Goal: Transaction & Acquisition: Obtain resource

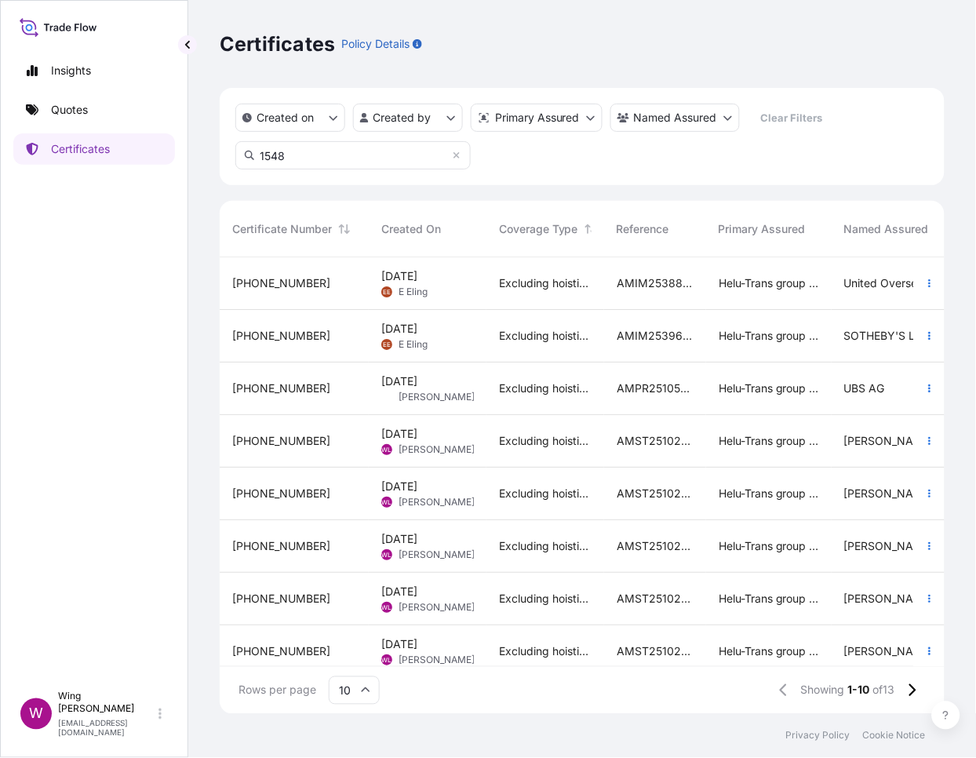
scroll to position [450, 709]
click at [100, 110] on link "Quotes" at bounding box center [94, 109] width 162 height 31
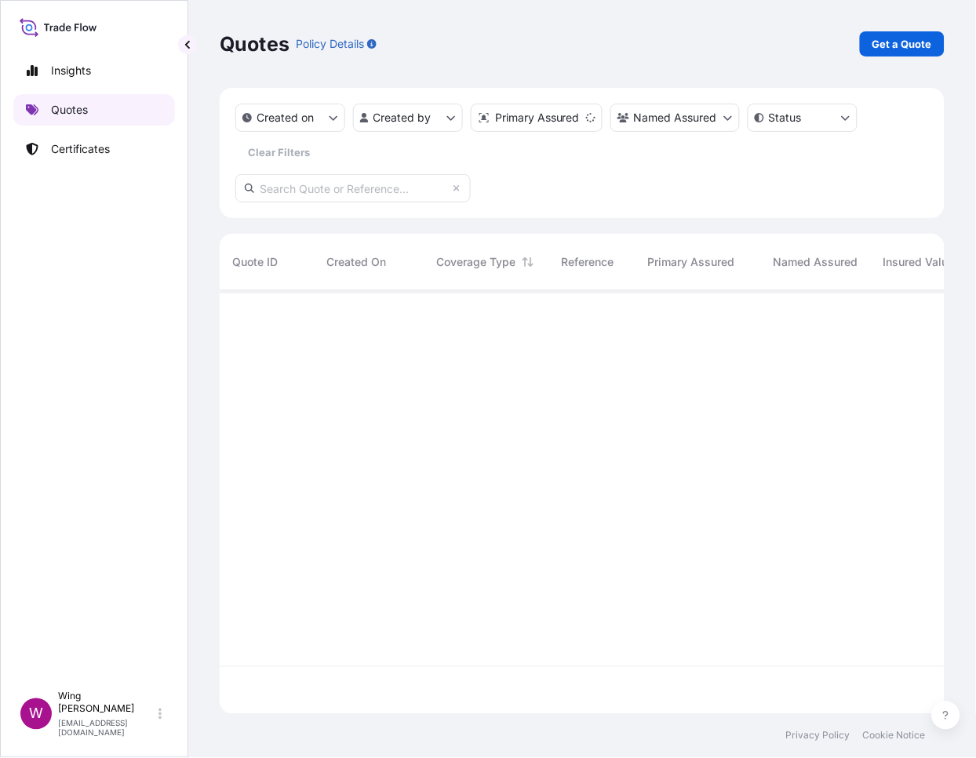
scroll to position [417, 709]
click at [923, 45] on p "Get a Quote" at bounding box center [902, 44] width 60 height 16
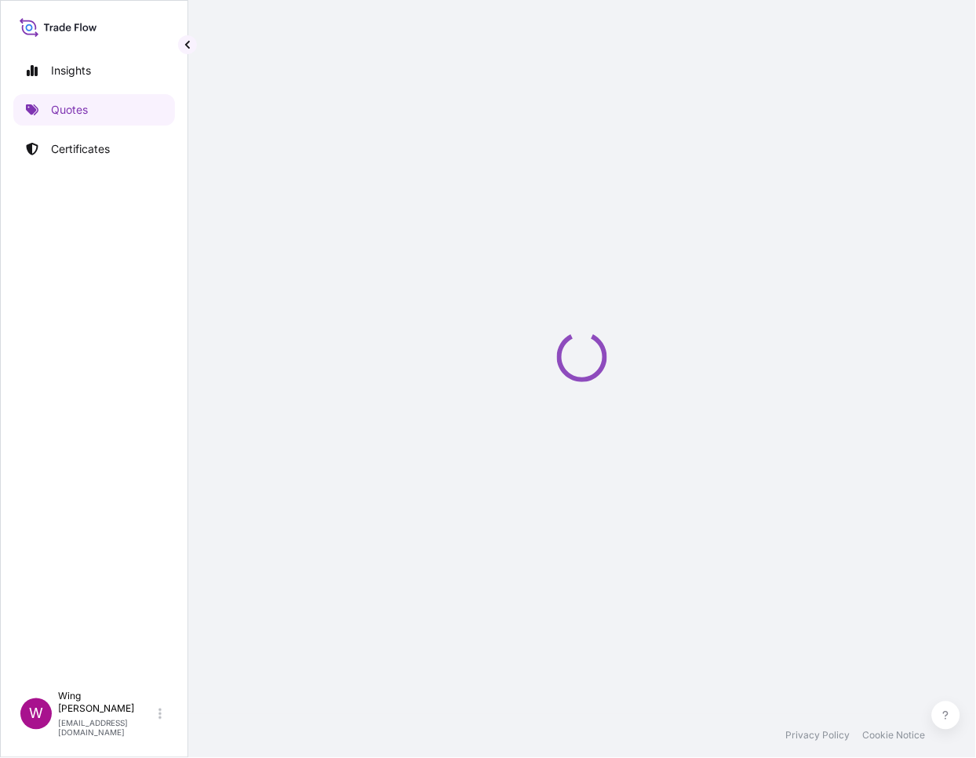
select select "AIR"
select select "27"
select select "Transit"
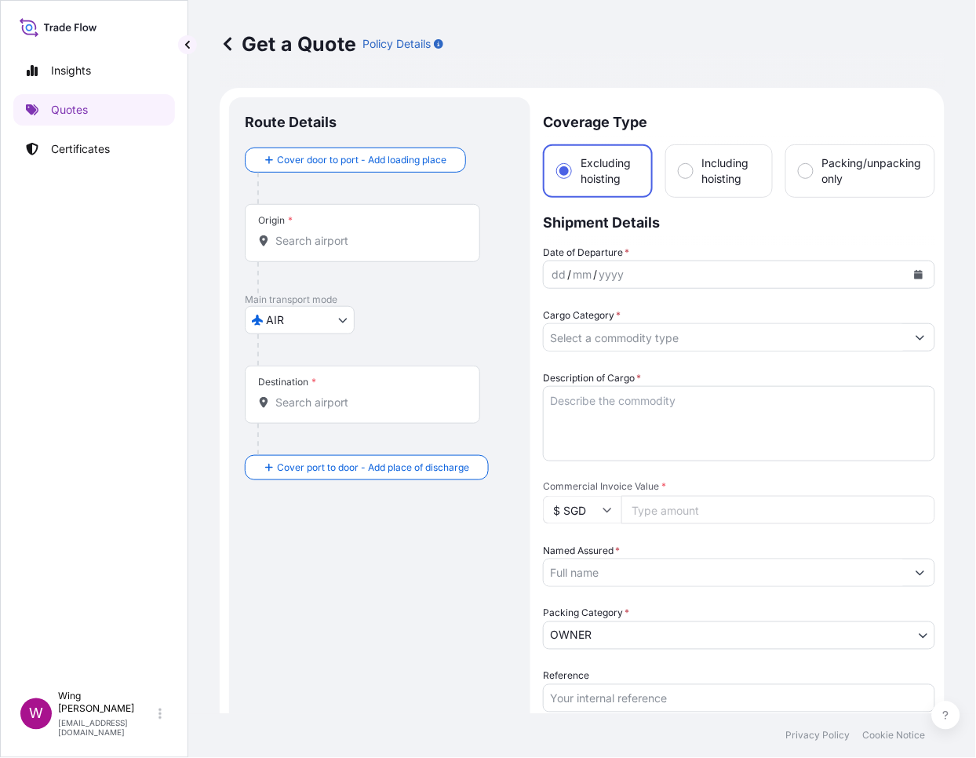
scroll to position [24, 0]
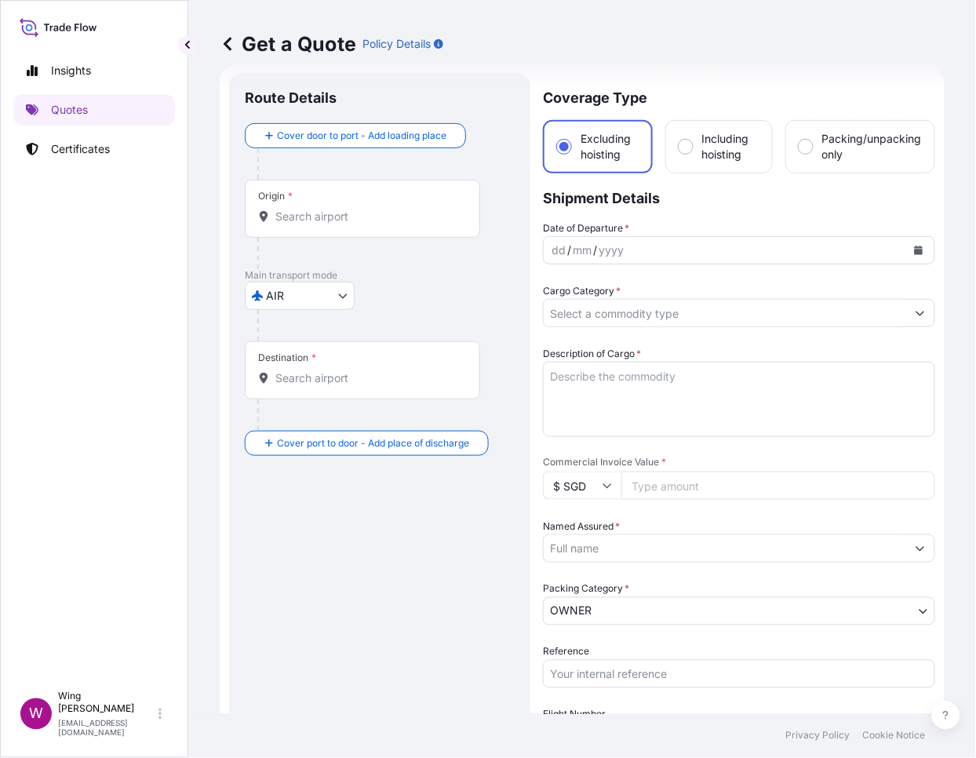
click at [333, 297] on body "Insights Quotes Certificates W Wing Lee [EMAIL_ADDRESS][DOMAIN_NAME] Get a Quot…" at bounding box center [488, 379] width 976 height 758
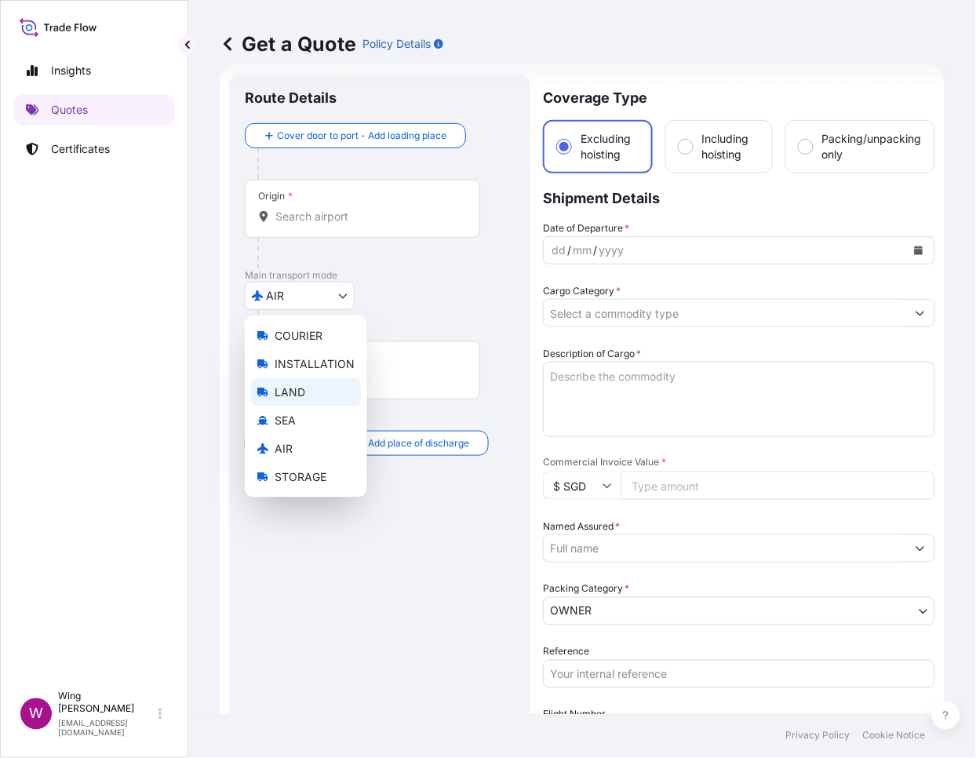
click at [297, 393] on span "LAND" at bounding box center [290, 392] width 31 height 16
select select "LAND"
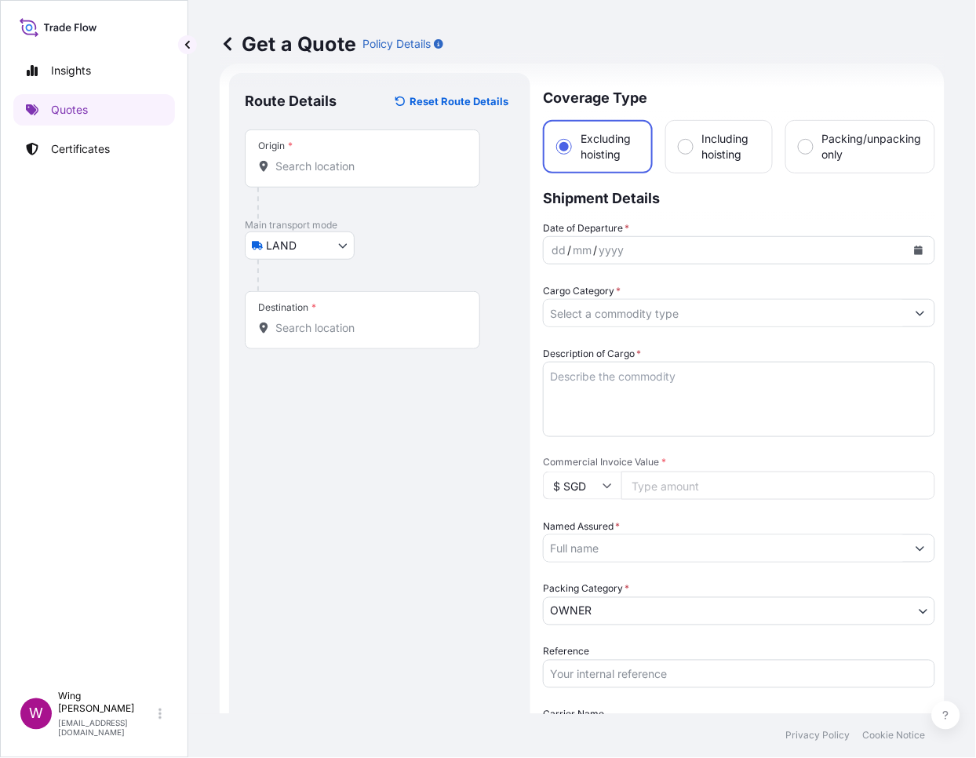
click at [332, 175] on div "Origin *" at bounding box center [362, 158] width 235 height 58
click at [332, 174] on input "Origin *" at bounding box center [367, 166] width 185 height 16
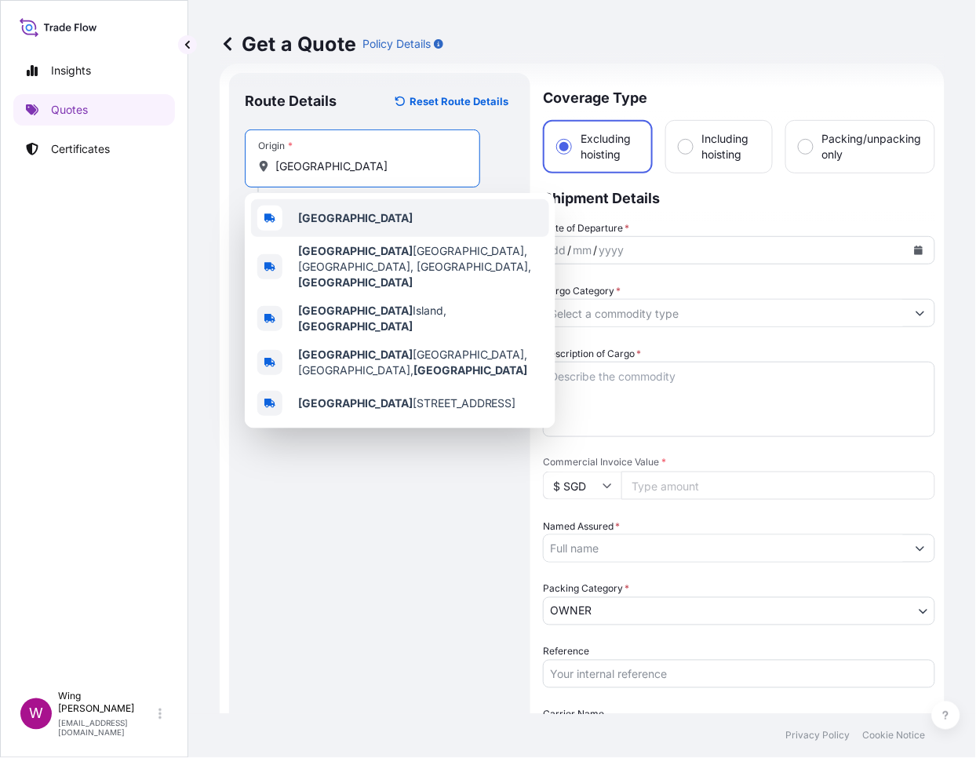
click at [300, 213] on b "[GEOGRAPHIC_DATA]" at bounding box center [355, 217] width 115 height 13
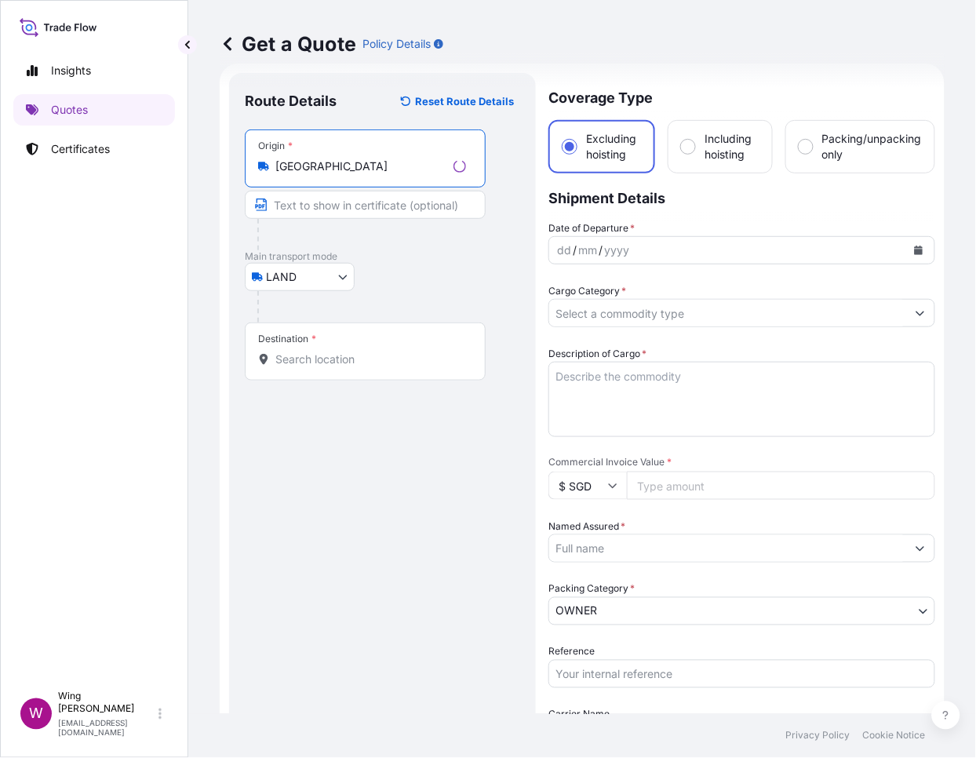
type input "[GEOGRAPHIC_DATA]"
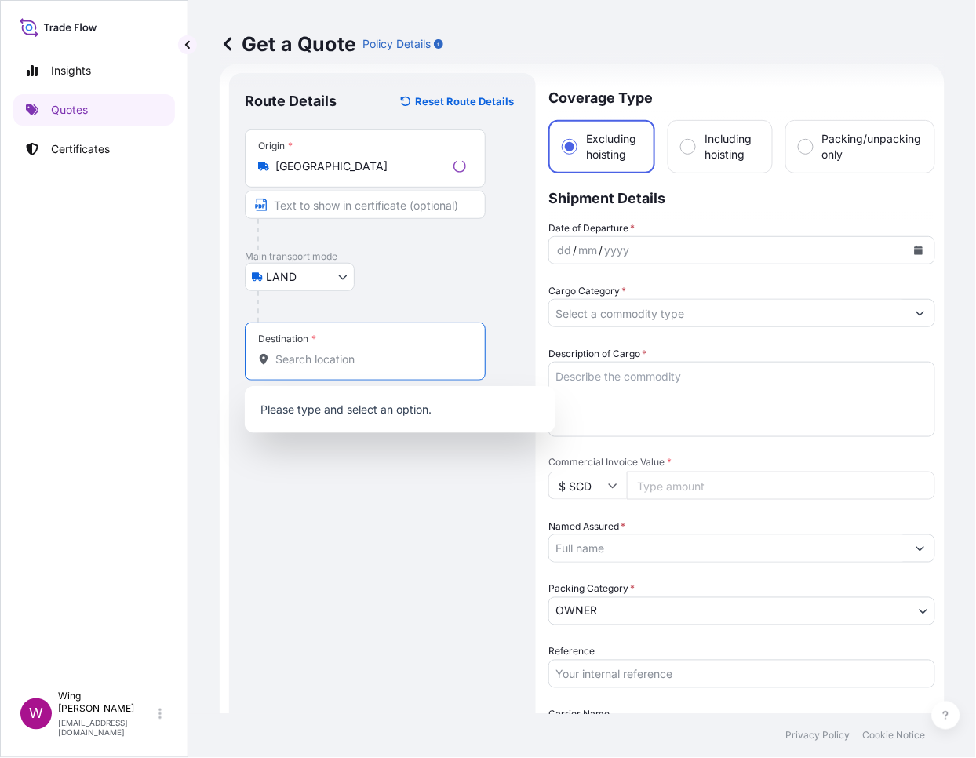
click at [320, 352] on input "Destination *" at bounding box center [370, 360] width 191 height 16
click at [304, 366] on input "Destination * Please select a destination" at bounding box center [367, 360] width 185 height 16
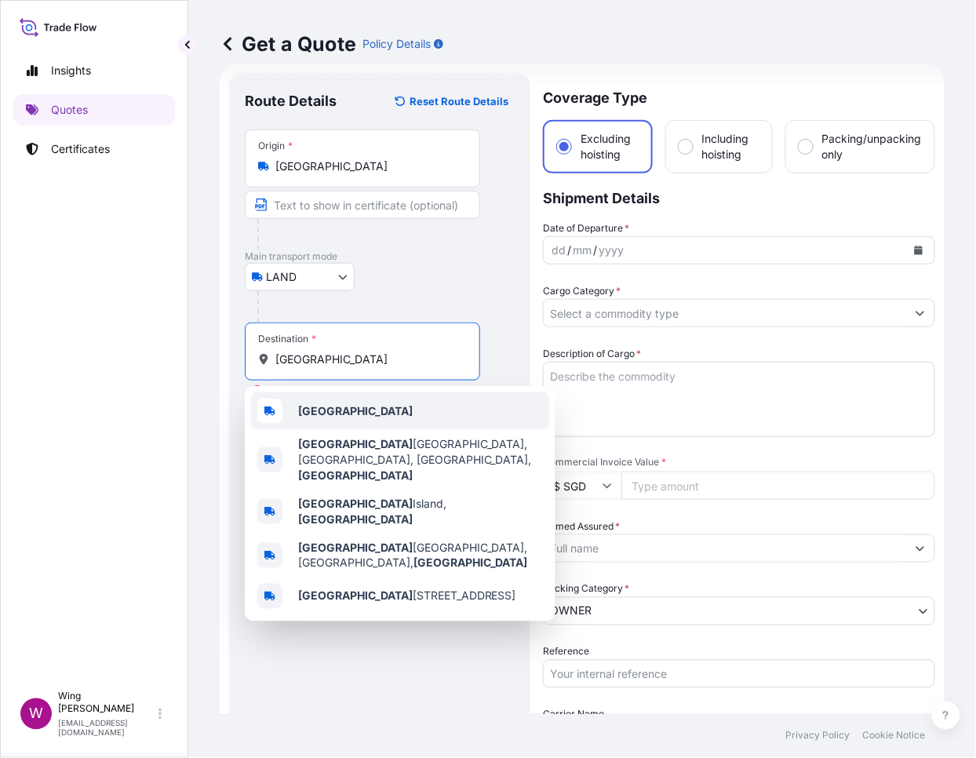
click at [315, 417] on b "[GEOGRAPHIC_DATA]" at bounding box center [355, 410] width 115 height 13
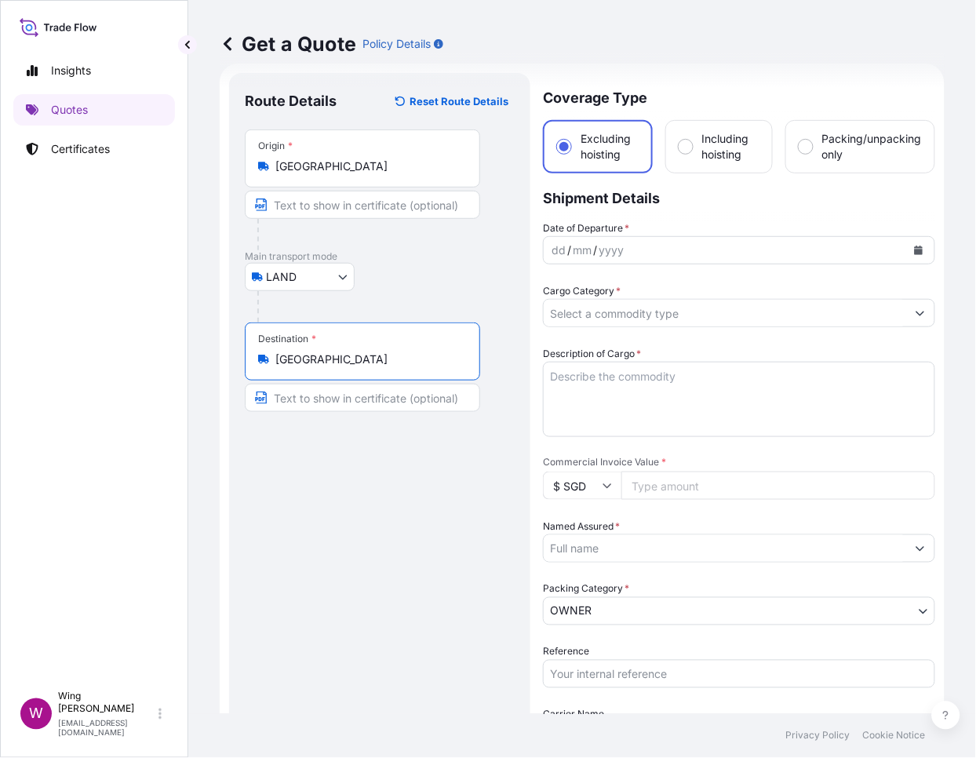
type input "[GEOGRAPHIC_DATA]"
click at [915, 246] on icon "Calendar" at bounding box center [919, 250] width 9 height 9
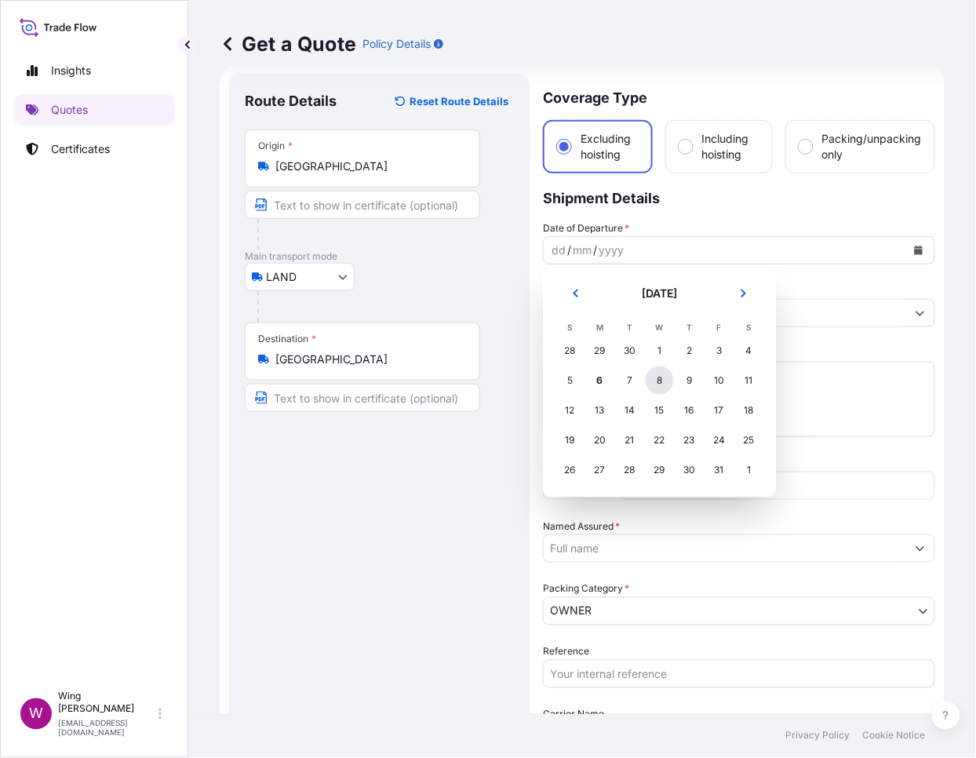
click at [658, 380] on div "8" at bounding box center [660, 380] width 28 height 28
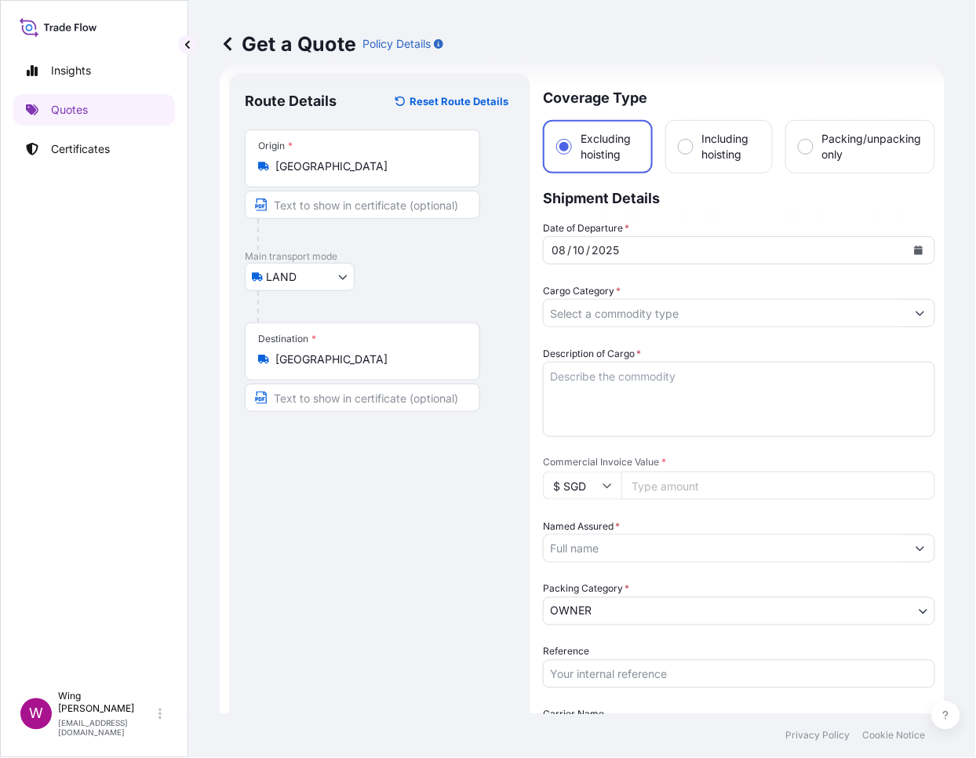
click at [404, 482] on div "Route Details Reset Route Details Place of loading Road / [GEOGRAPHIC_DATA] / I…" at bounding box center [380, 565] width 270 height 952
click at [652, 307] on input "Cargo Category *" at bounding box center [725, 313] width 362 height 28
click at [385, 476] on div "Route Details Reset Route Details Place of loading Road / [GEOGRAPHIC_DATA] / I…" at bounding box center [380, 565] width 270 height 952
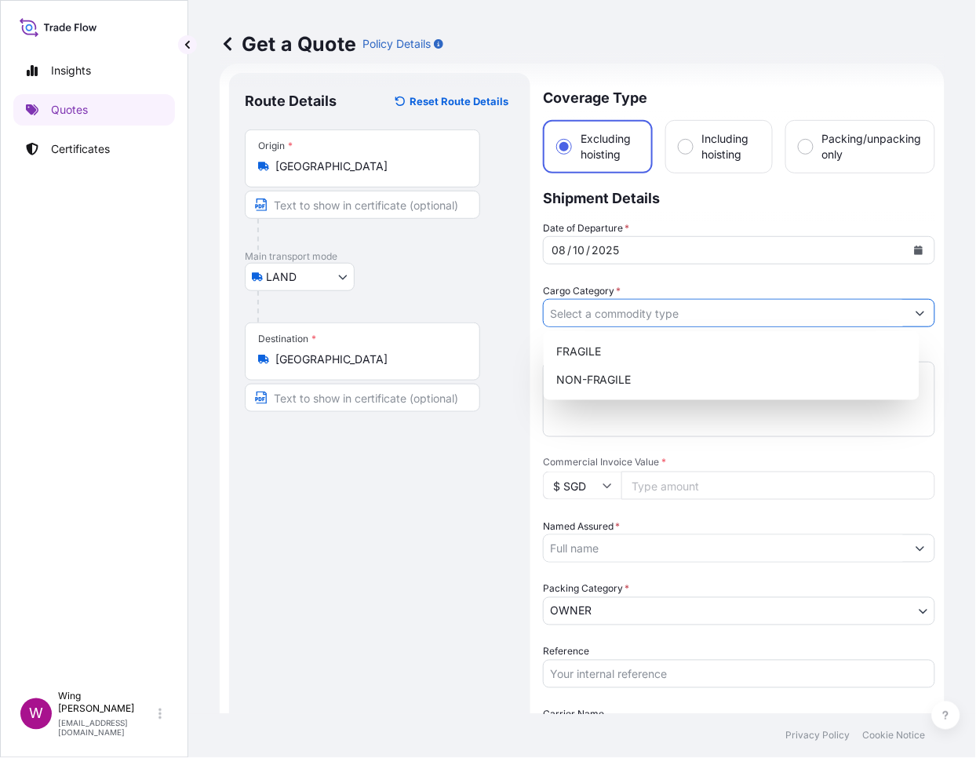
click at [618, 314] on input "Cargo Category *" at bounding box center [725, 313] width 362 height 28
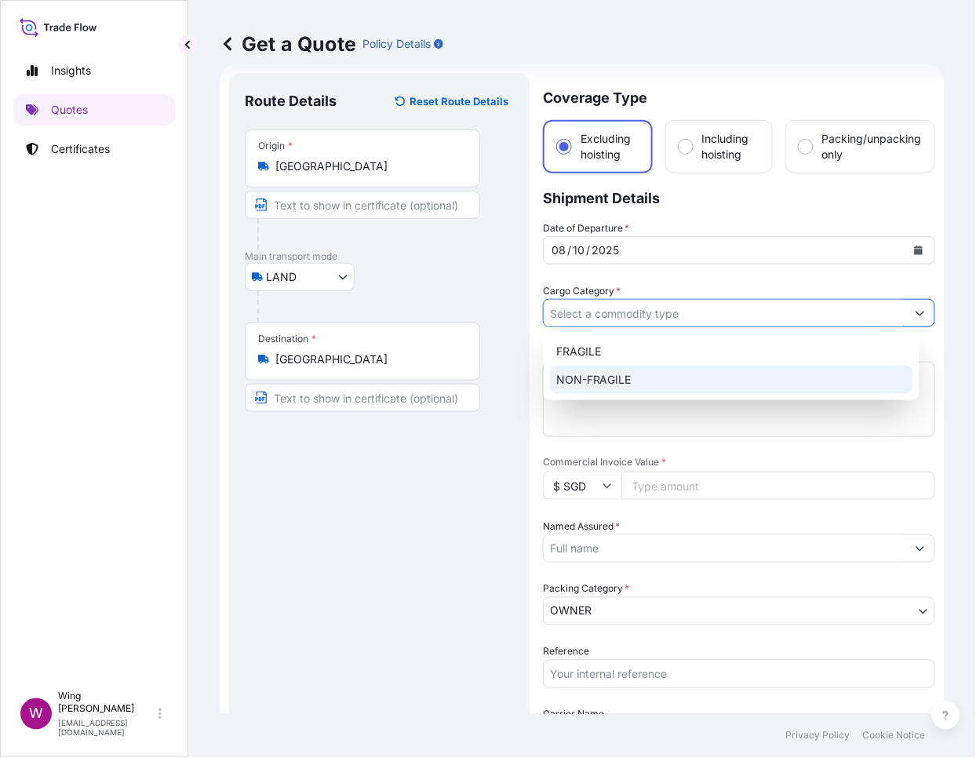
click at [614, 371] on div "NON-FRAGILE" at bounding box center [731, 380] width 363 height 28
type input "NON-FRAGILE"
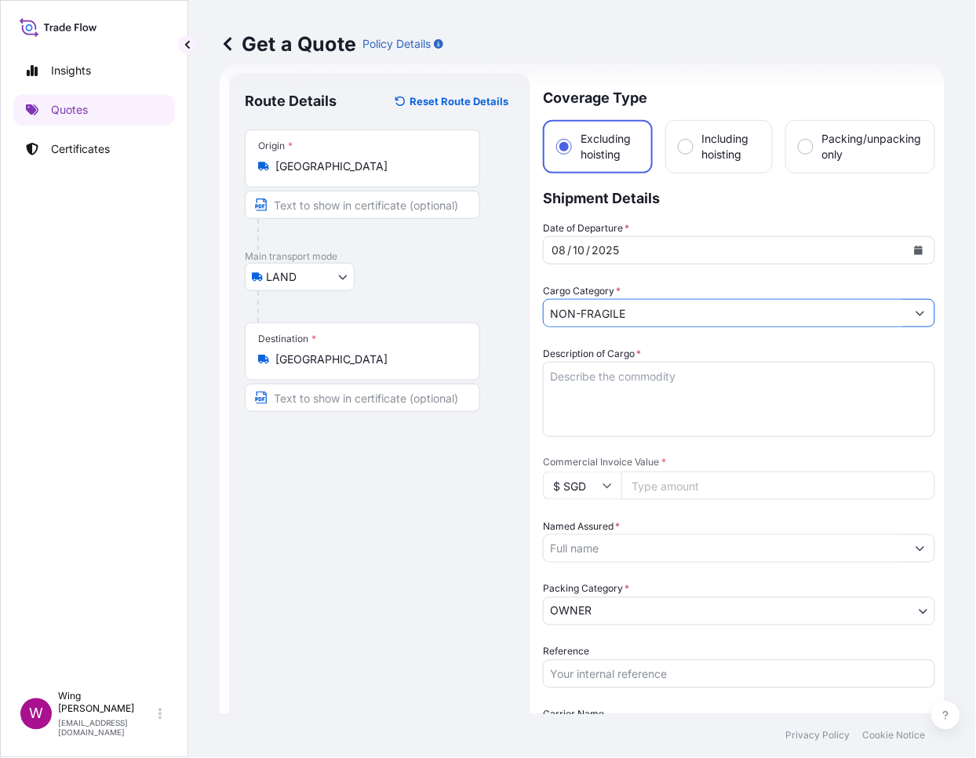
click at [606, 383] on textarea "Description of Cargo *" at bounding box center [739, 399] width 392 height 75
click at [574, 400] on textarea "Description of Cargo *" at bounding box center [739, 399] width 392 height 75
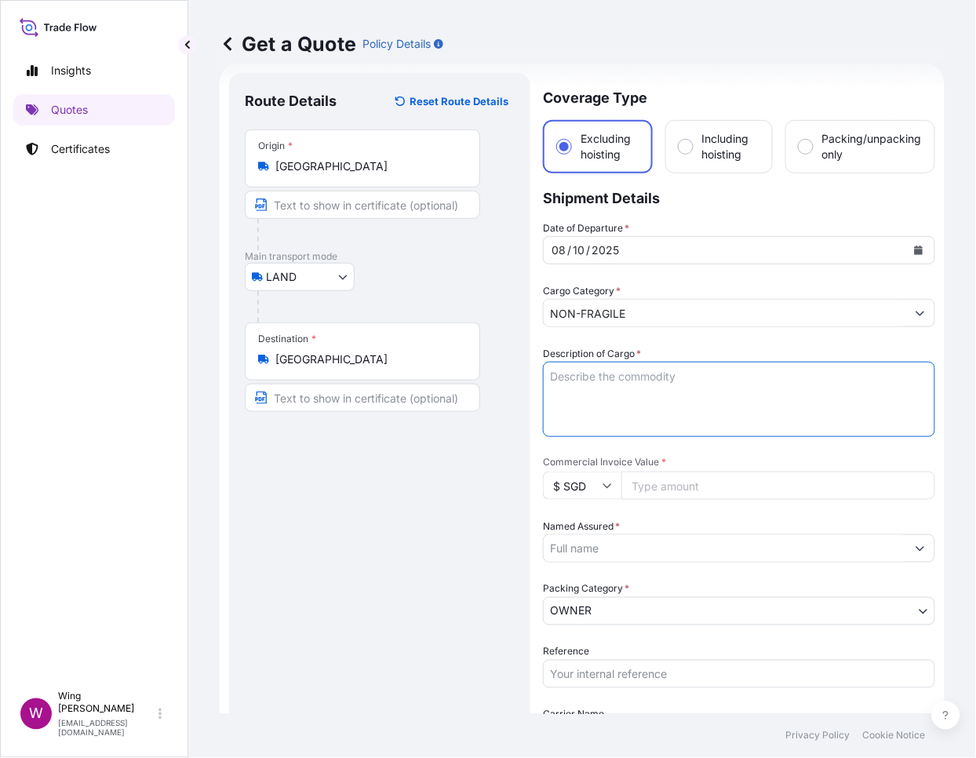
paste textarea "Item: 1. [PERSON_NAME], Café [PERSON_NAME] (HKD 400,000) 2. [PERSON_NAME], Rose…"
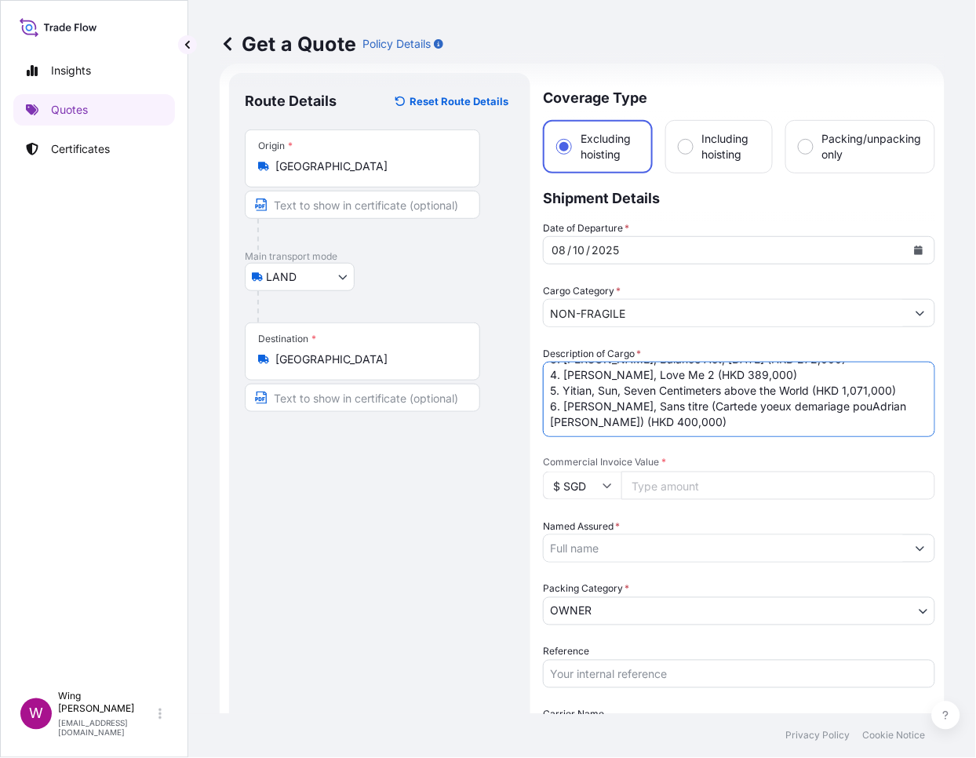
scroll to position [64, 0]
type textarea "Item: 1. [PERSON_NAME], Café [PERSON_NAME] (HKD 400,000) 2. [PERSON_NAME], Rose…"
click at [469, 525] on div "Route Details Reset Route Details Place of loading Road / [GEOGRAPHIC_DATA] / I…" at bounding box center [380, 565] width 270 height 952
click at [580, 487] on input "$ SGD" at bounding box center [582, 486] width 78 height 28
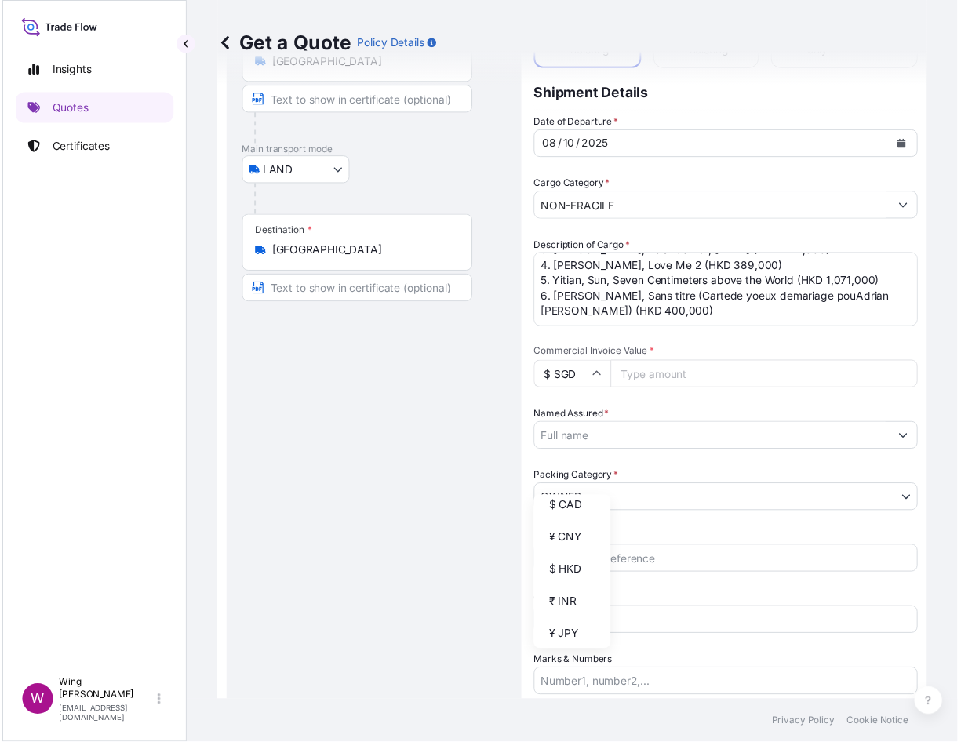
scroll to position [313, 0]
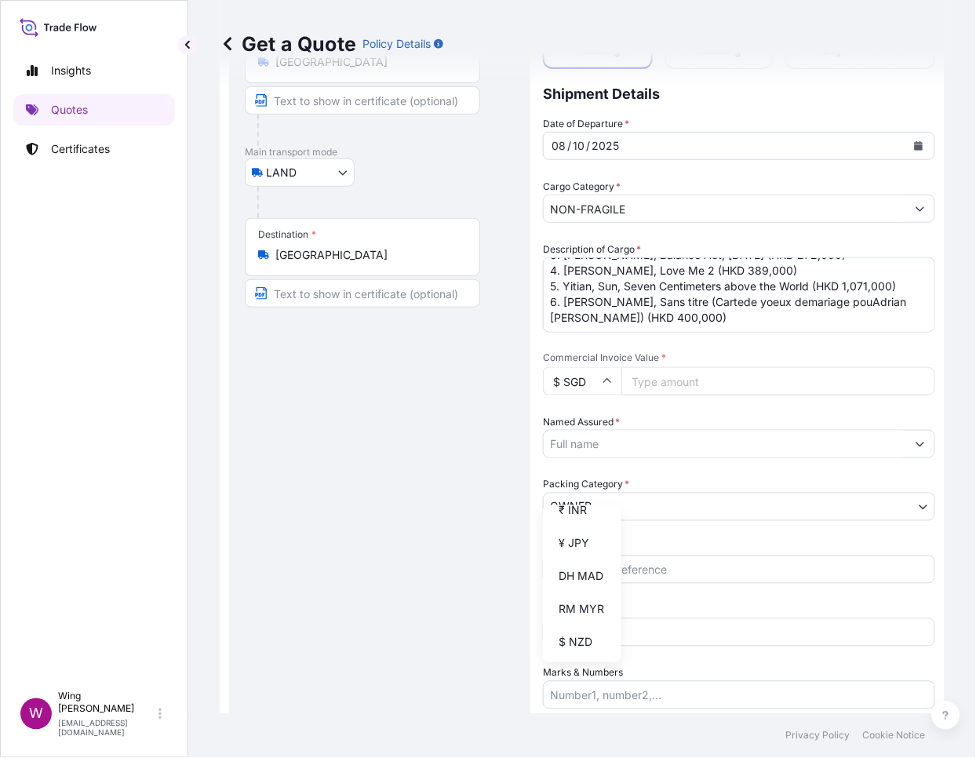
click at [573, 492] on div "$ HKD" at bounding box center [582, 477] width 66 height 30
type input "$ HKD"
click at [683, 386] on input "Commercial Invoice Value *" at bounding box center [778, 381] width 314 height 28
paste input "6372000"
type input "6372000"
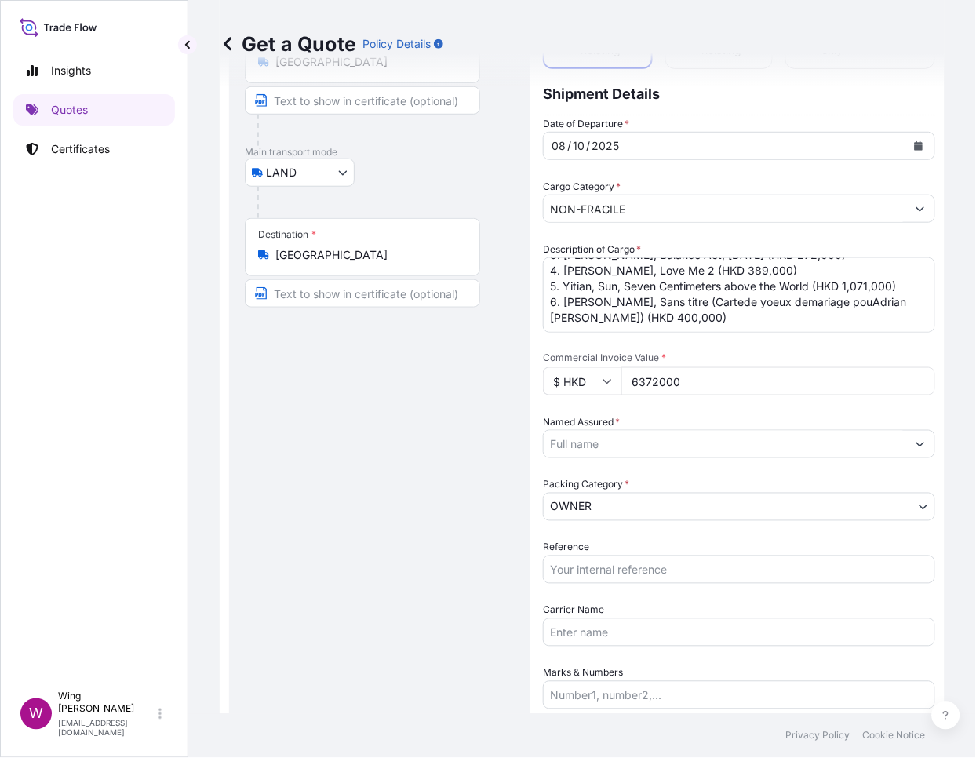
click at [454, 420] on div "Route Details Reset Route Details Place of loading Road / [GEOGRAPHIC_DATA] / I…" at bounding box center [380, 460] width 270 height 952
drag, startPoint x: 382, startPoint y: 513, endPoint x: 458, endPoint y: 490, distance: 79.4
click at [385, 512] on div "Route Details Reset Route Details Place of loading Road / [GEOGRAPHIC_DATA] / I…" at bounding box center [380, 460] width 270 height 952
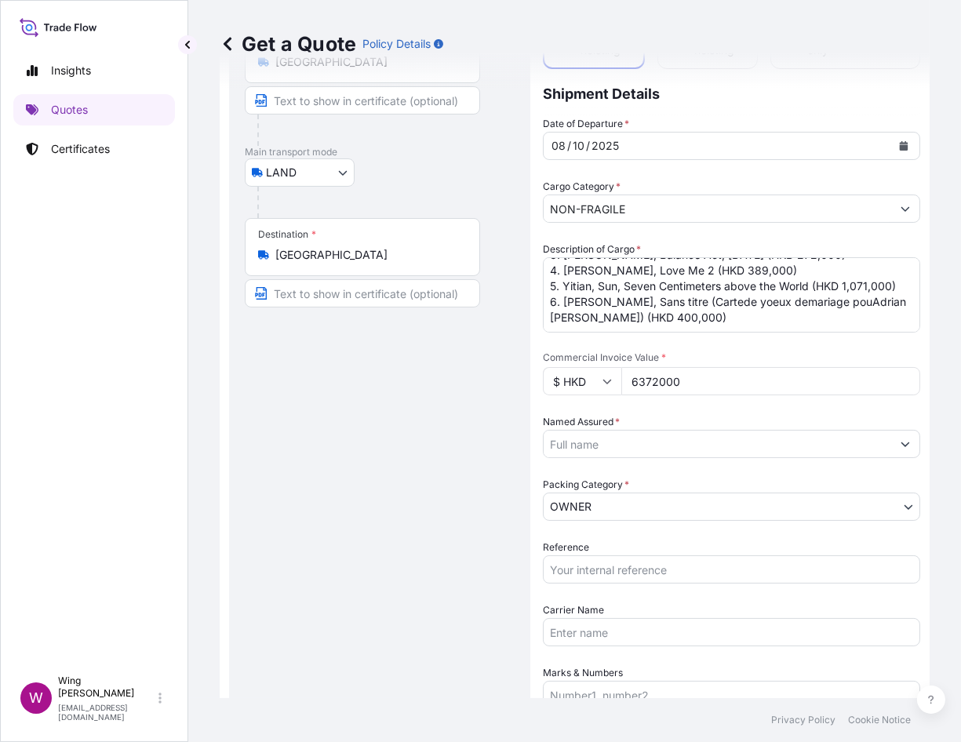
click at [603, 443] on input "Named Assured *" at bounding box center [718, 444] width 348 height 28
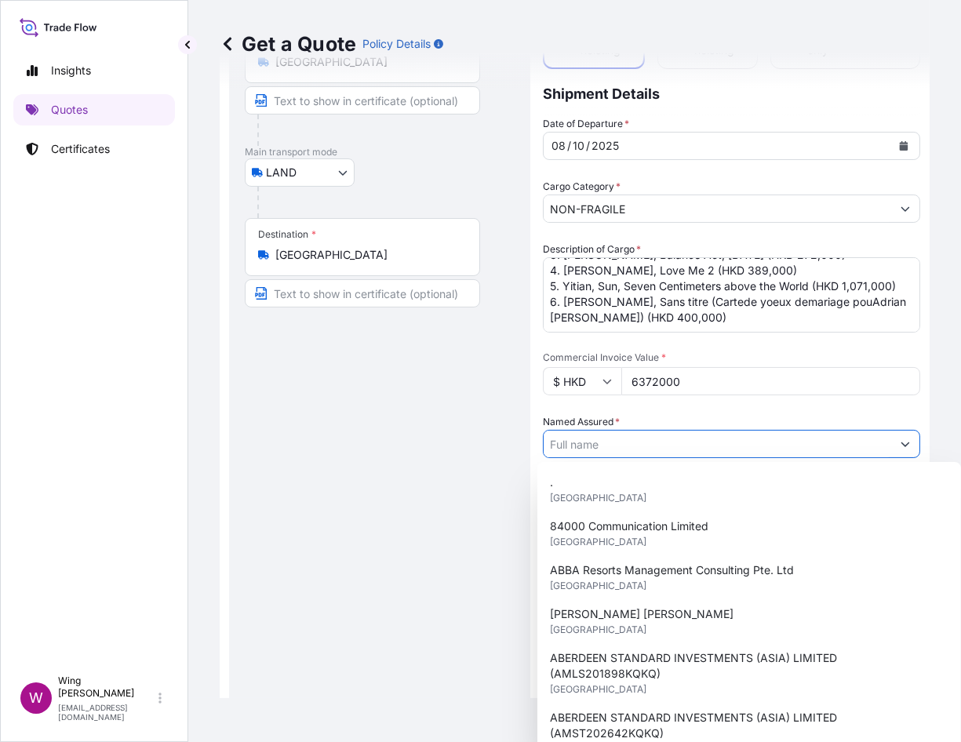
paste input "[PERSON_NAME]"
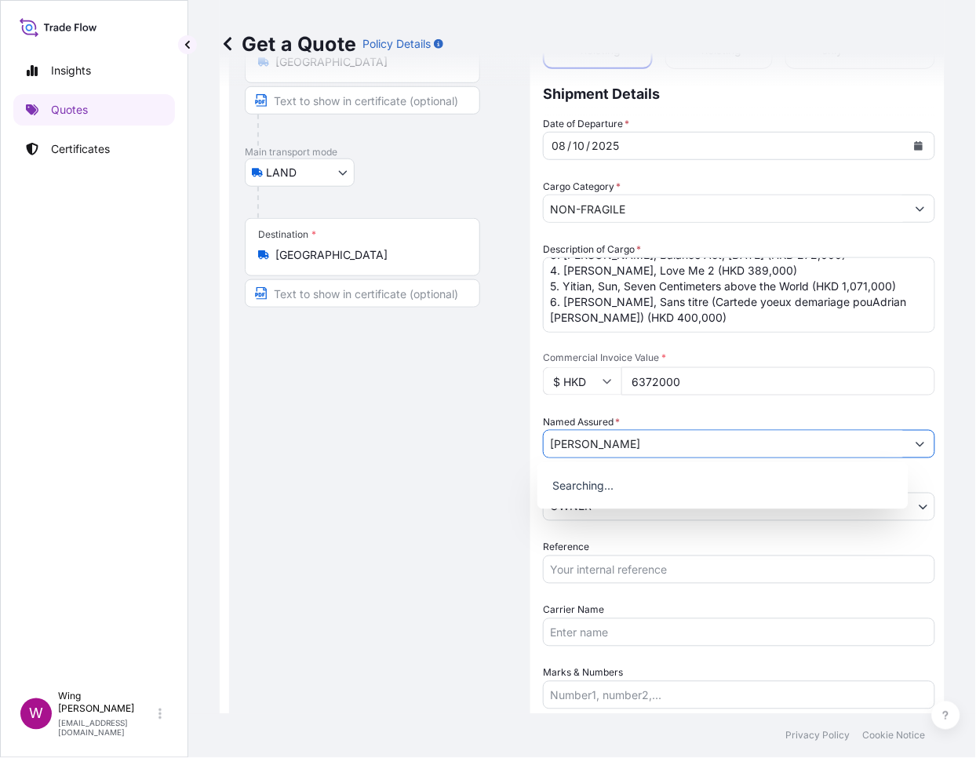
scroll to position [64, 0]
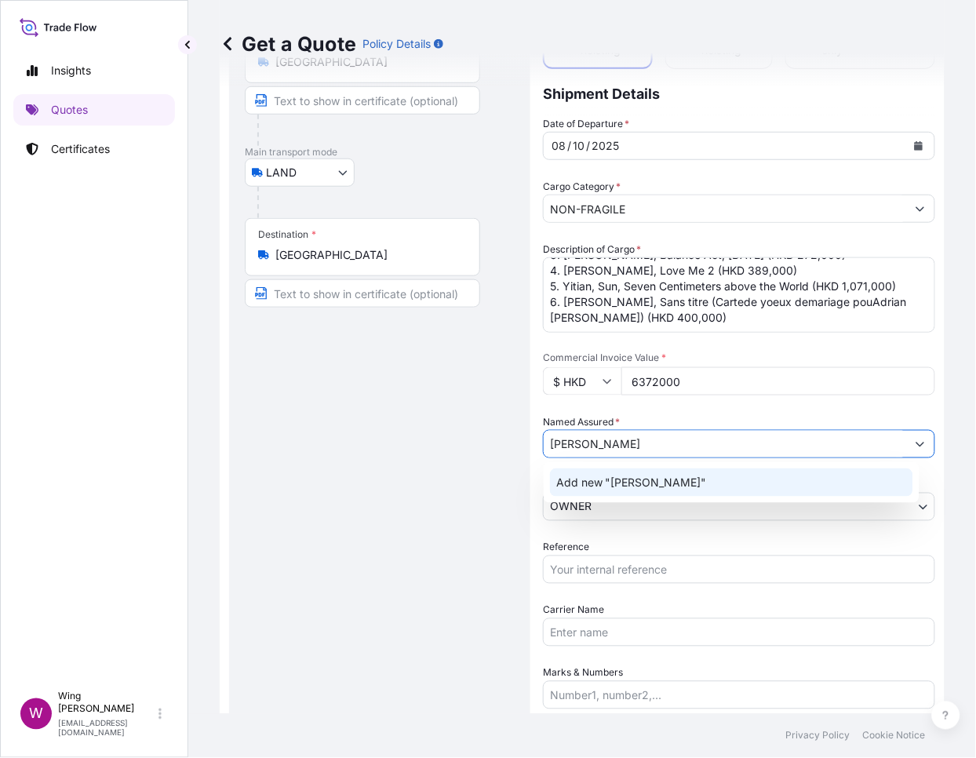
click at [586, 486] on span "Add new "[PERSON_NAME]"" at bounding box center [631, 483] width 151 height 16
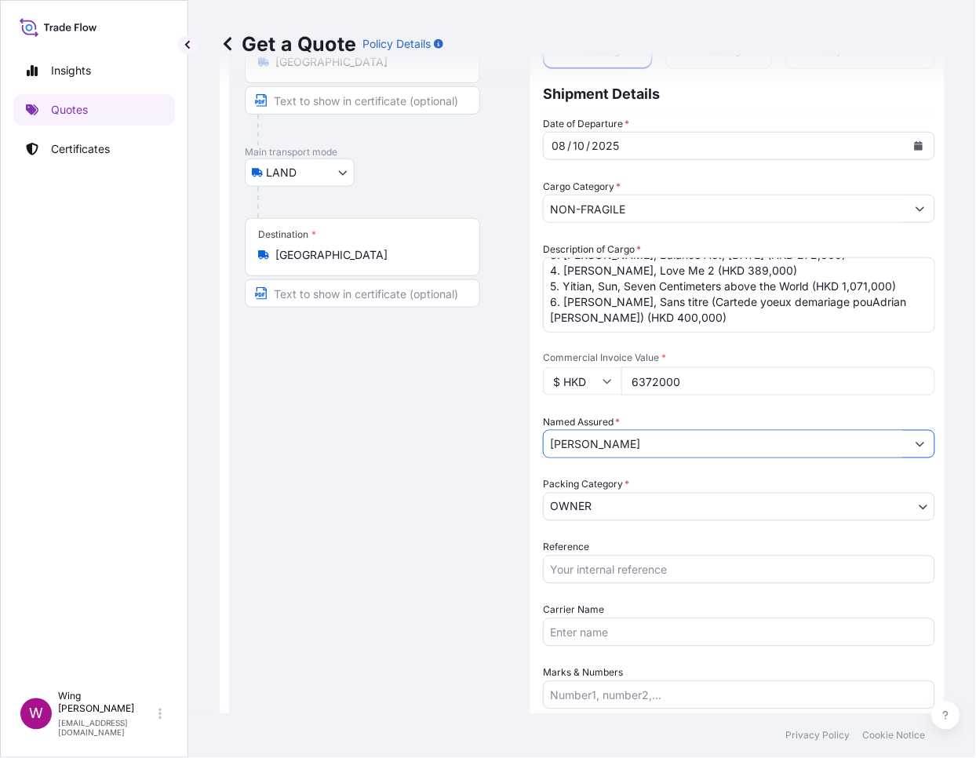
type input "[PERSON_NAME]"
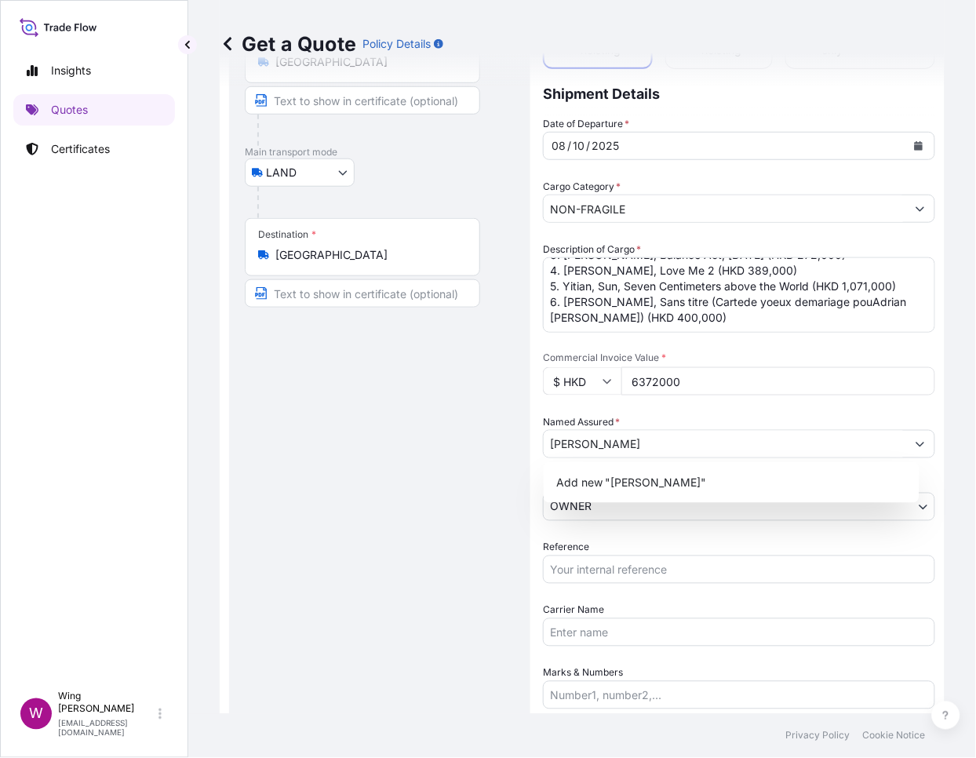
click at [42, 330] on div "Insights Quotes Certificates" at bounding box center [94, 362] width 162 height 643
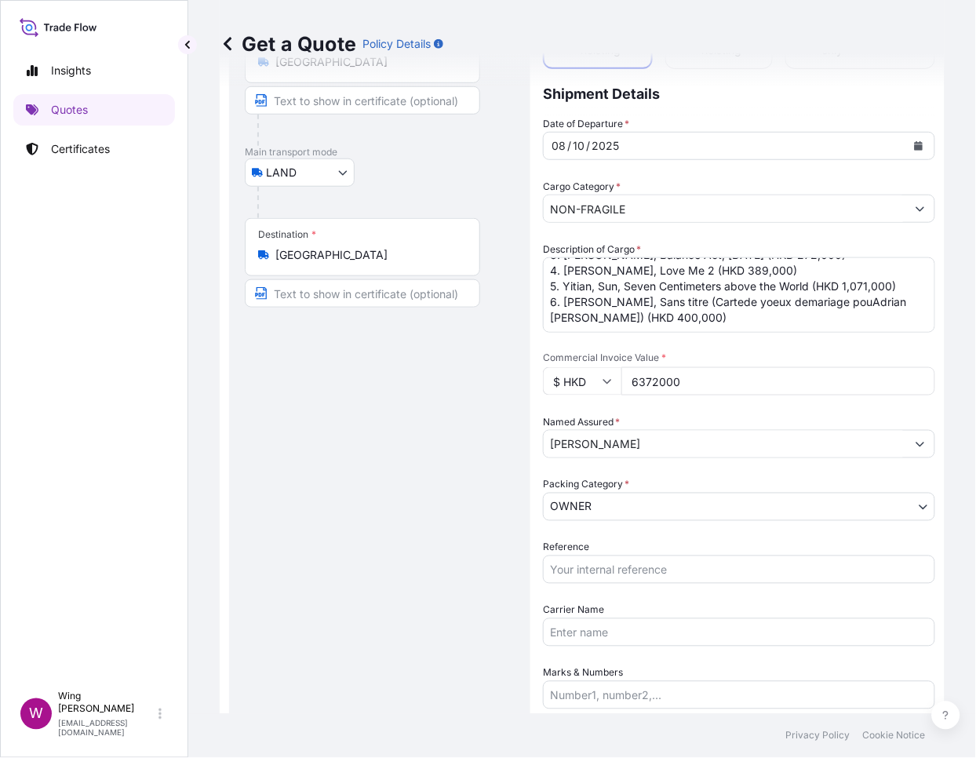
click at [397, 532] on div "Route Details Reset Route Details Place of loading Road / [GEOGRAPHIC_DATA] / I…" at bounding box center [380, 460] width 270 height 952
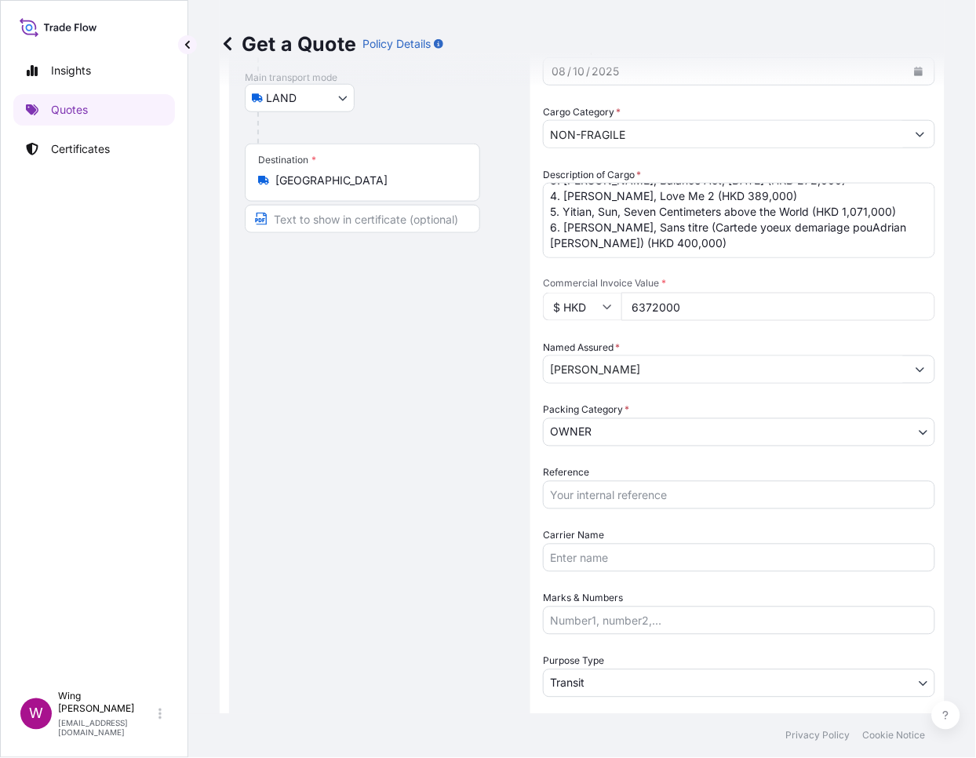
scroll to position [234, 0]
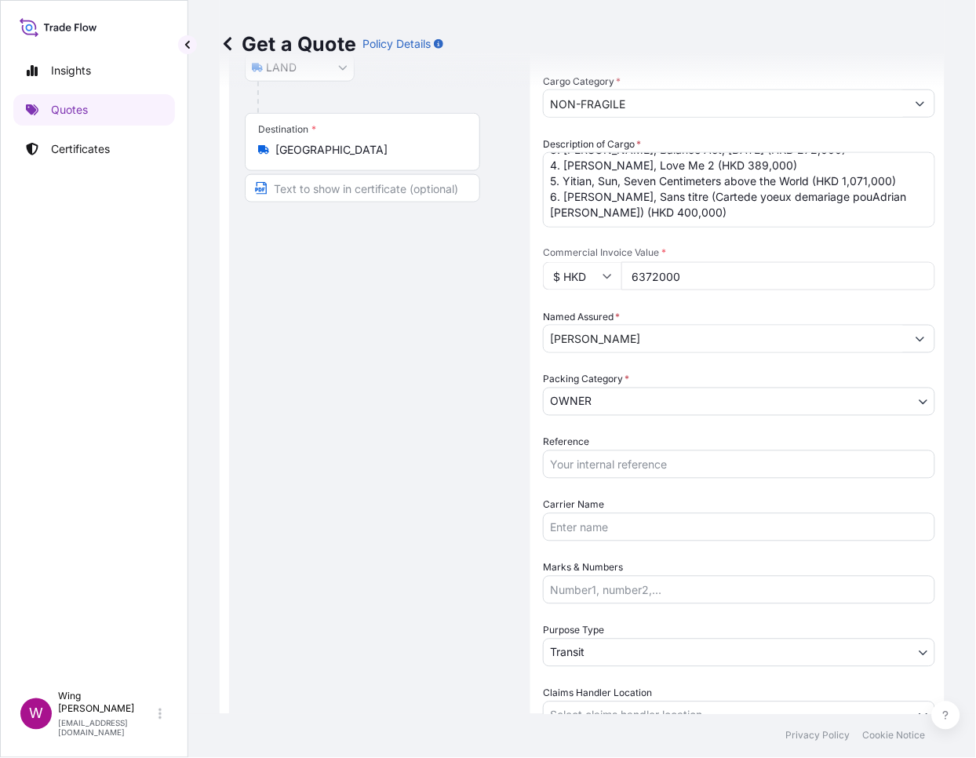
drag, startPoint x: 416, startPoint y: 452, endPoint x: 438, endPoint y: 451, distance: 22.0
click at [416, 452] on div "Route Details Reset Route Details Place of loading Road / [GEOGRAPHIC_DATA] / I…" at bounding box center [380, 355] width 270 height 952
click at [621, 467] on input "Reference" at bounding box center [739, 464] width 392 height 28
paste input "AMLS2510967ALAL"
type input "AMLS2510967ALAL"
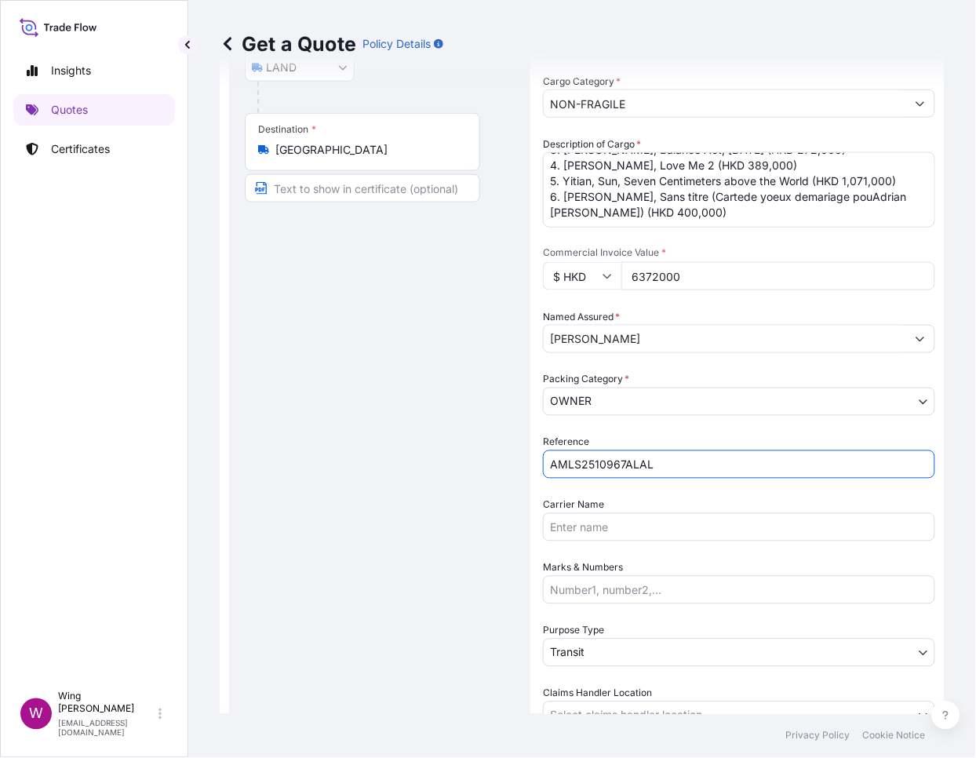
click at [404, 472] on div "Route Details Reset Route Details Place of loading Road / [GEOGRAPHIC_DATA] / I…" at bounding box center [380, 355] width 270 height 952
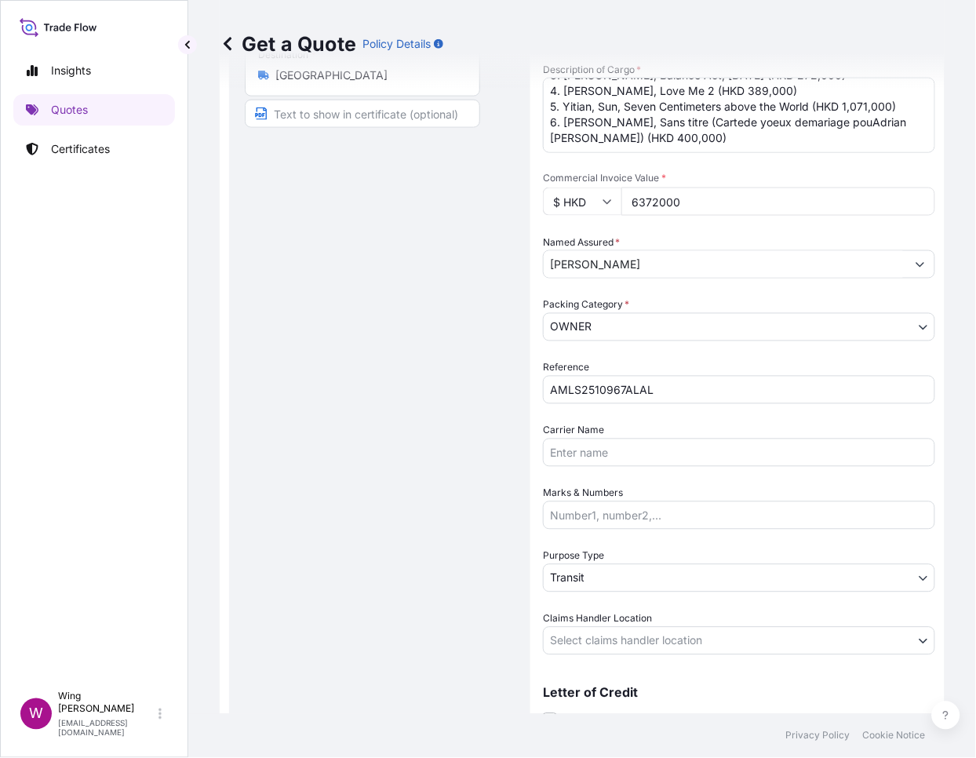
scroll to position [338, 0]
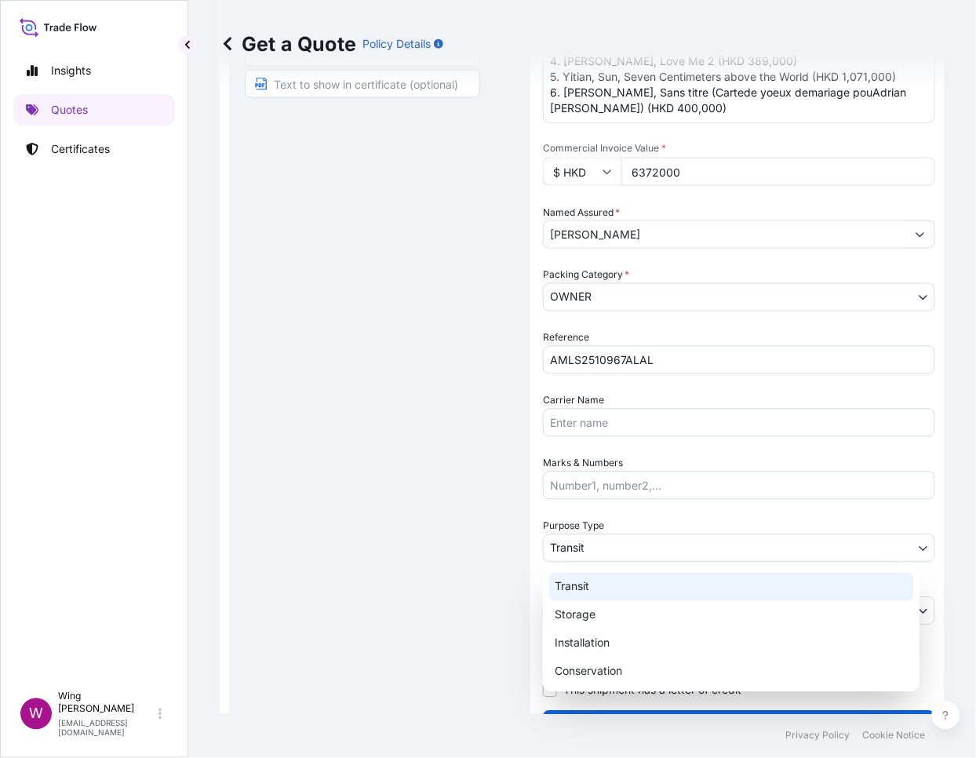
click at [562, 542] on body "Insights Quotes Certificates W Wing Lee [EMAIL_ADDRESS][DOMAIN_NAME] Get a Quot…" at bounding box center [488, 379] width 976 height 758
click at [566, 579] on div "Transit" at bounding box center [731, 587] width 365 height 28
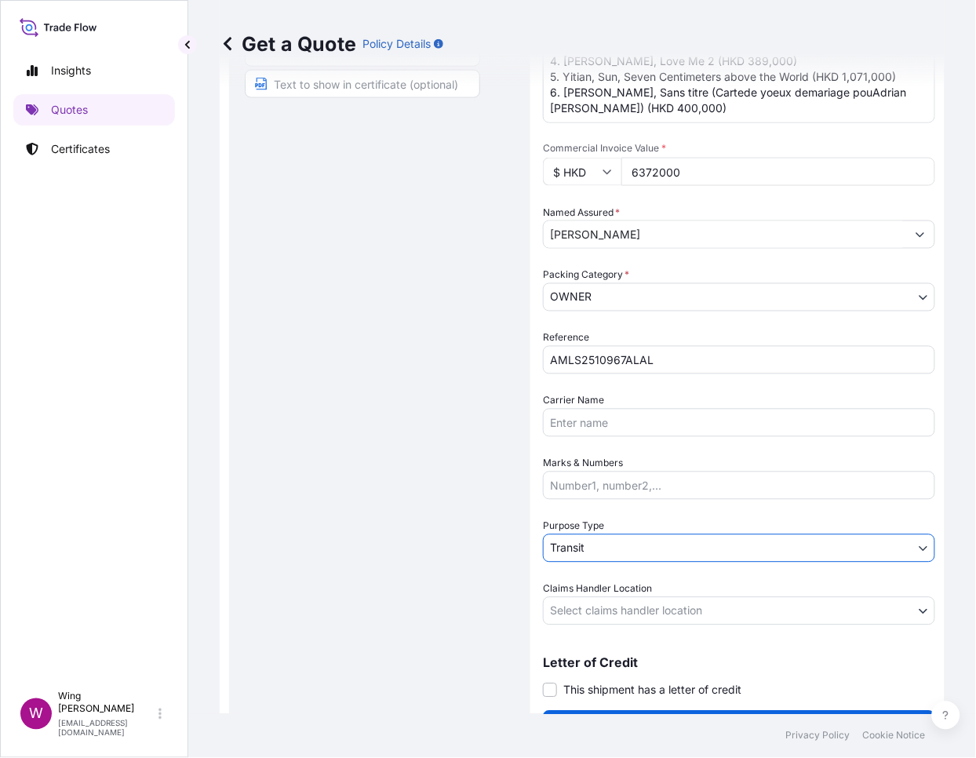
click at [435, 559] on div "Route Details Reset Route Details Place of loading Road / [GEOGRAPHIC_DATA] / I…" at bounding box center [380, 251] width 270 height 952
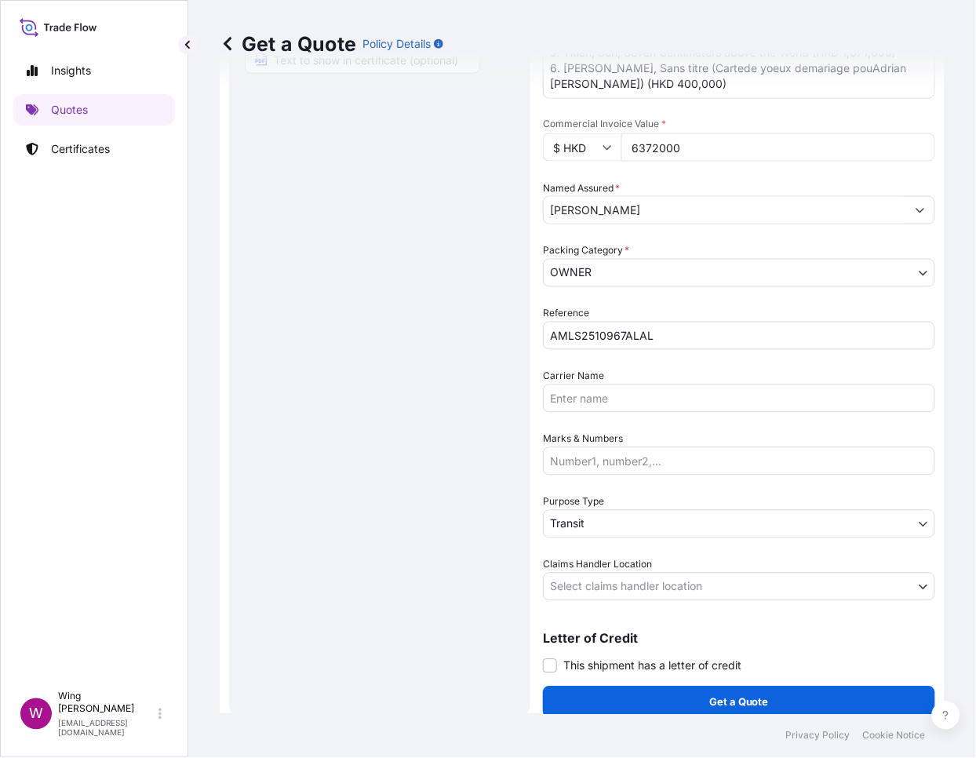
scroll to position [373, 0]
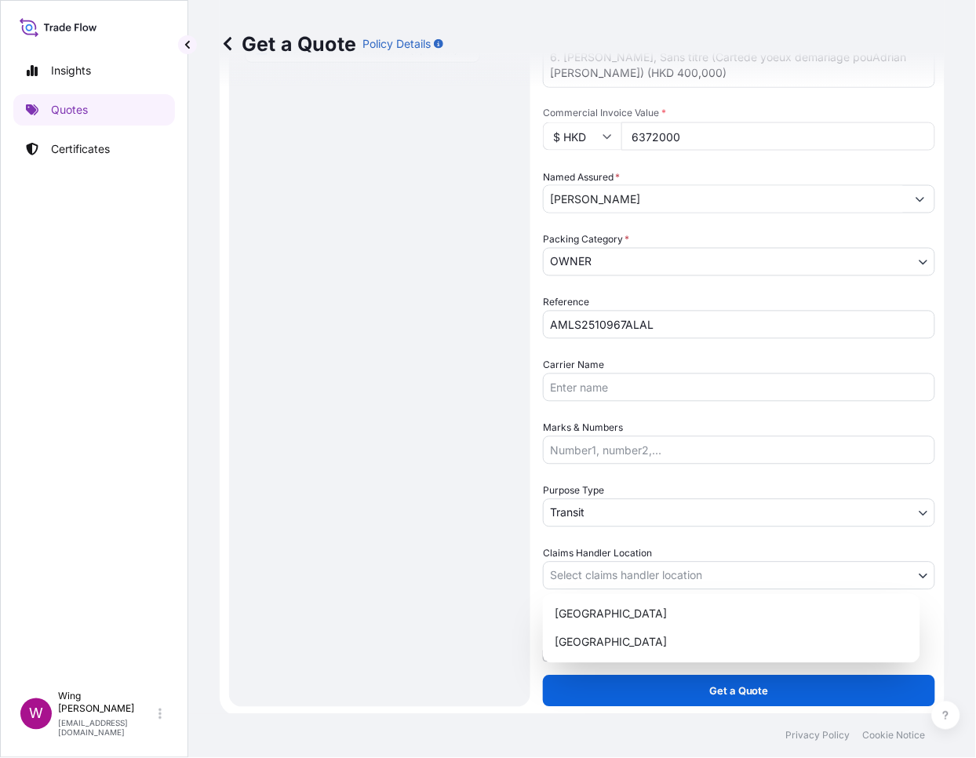
click at [571, 574] on body "Insights Quotes Certificates W Wing Lee [EMAIL_ADDRESS][DOMAIN_NAME] Get a Quot…" at bounding box center [488, 379] width 976 height 758
click at [559, 615] on div "[GEOGRAPHIC_DATA]" at bounding box center [731, 614] width 365 height 28
select select "[GEOGRAPHIC_DATA]"
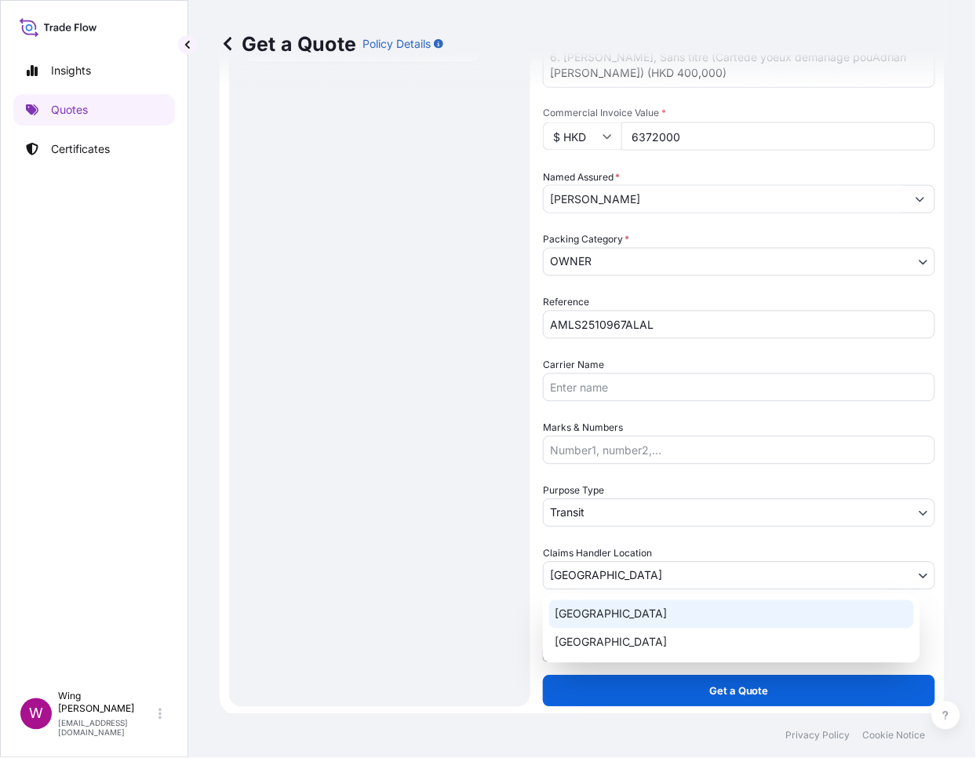
click at [451, 595] on div "Route Details Reset Route Details Place of loading Road / [GEOGRAPHIC_DATA] / I…" at bounding box center [380, 216] width 270 height 952
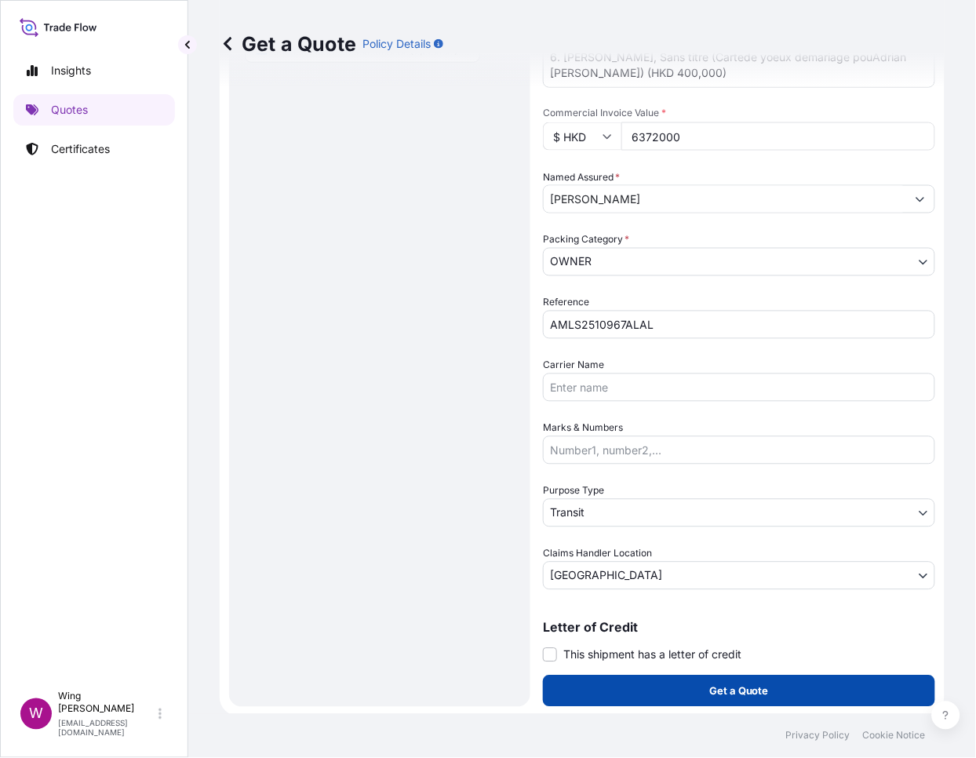
click at [610, 686] on button "Get a Quote" at bounding box center [739, 691] width 392 height 31
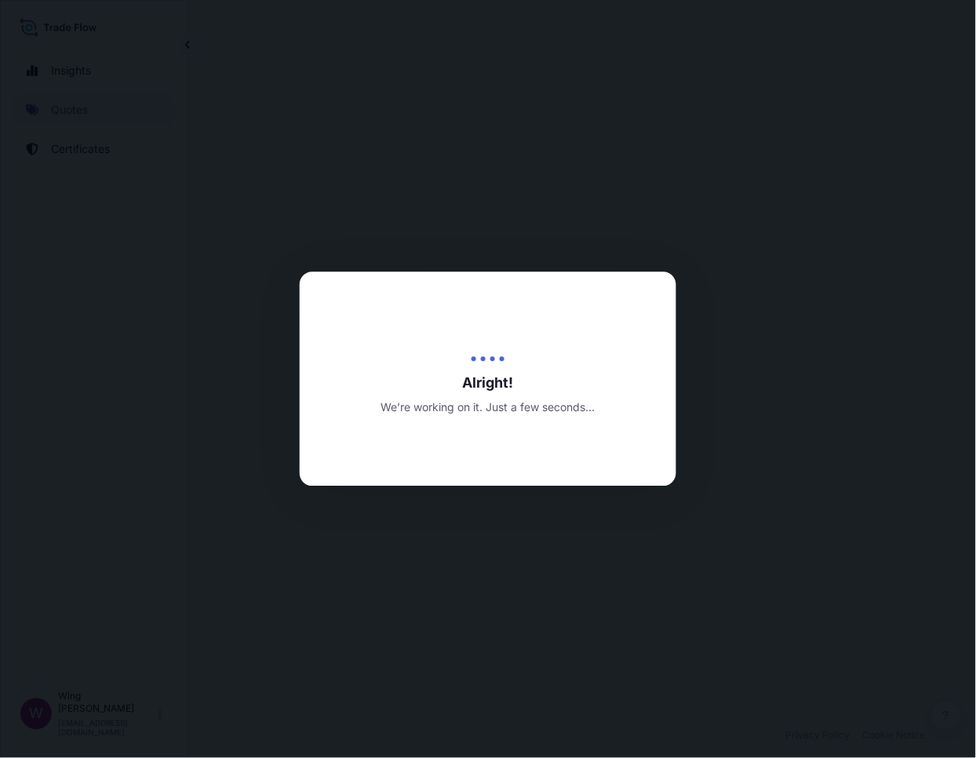
select select "LAND"
select select "Transit"
select select "[GEOGRAPHIC_DATA]"
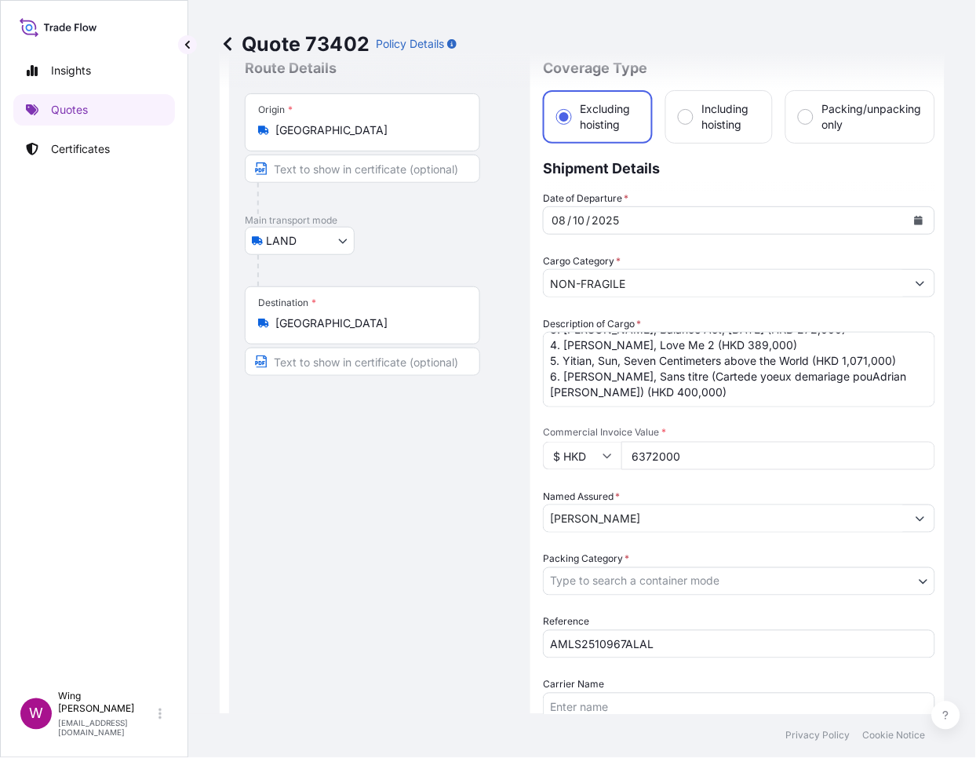
scroll to position [104, 0]
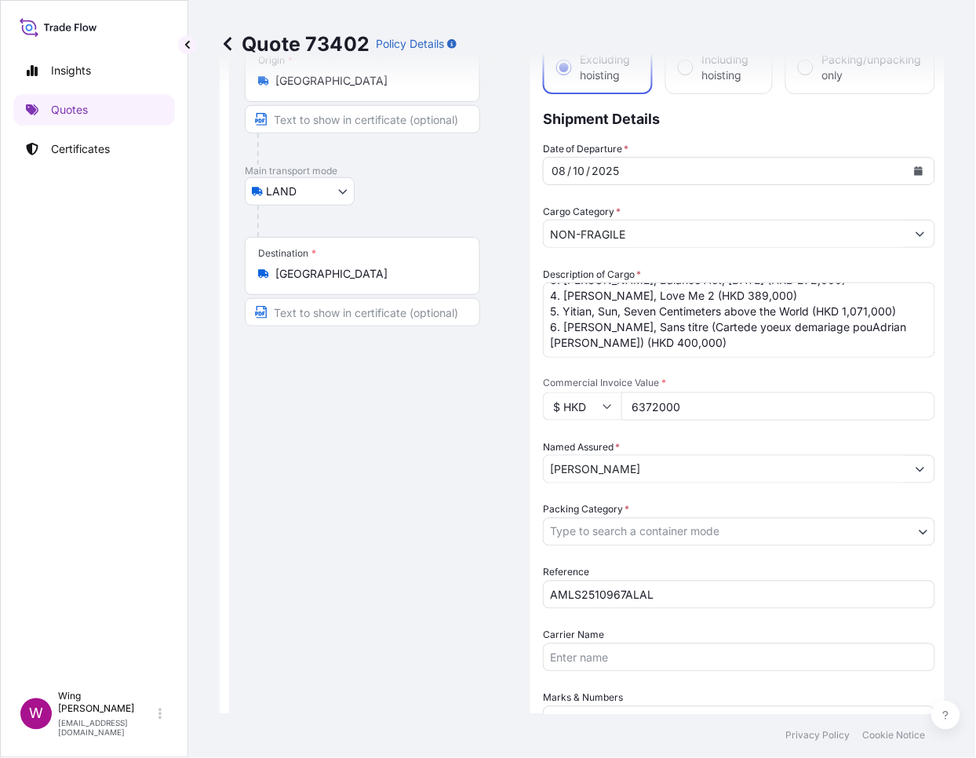
click at [637, 522] on body "Insights Quotes Certificates W Wing Lee [EMAIL_ADDRESS][DOMAIN_NAME] Quote 7340…" at bounding box center [488, 379] width 976 height 758
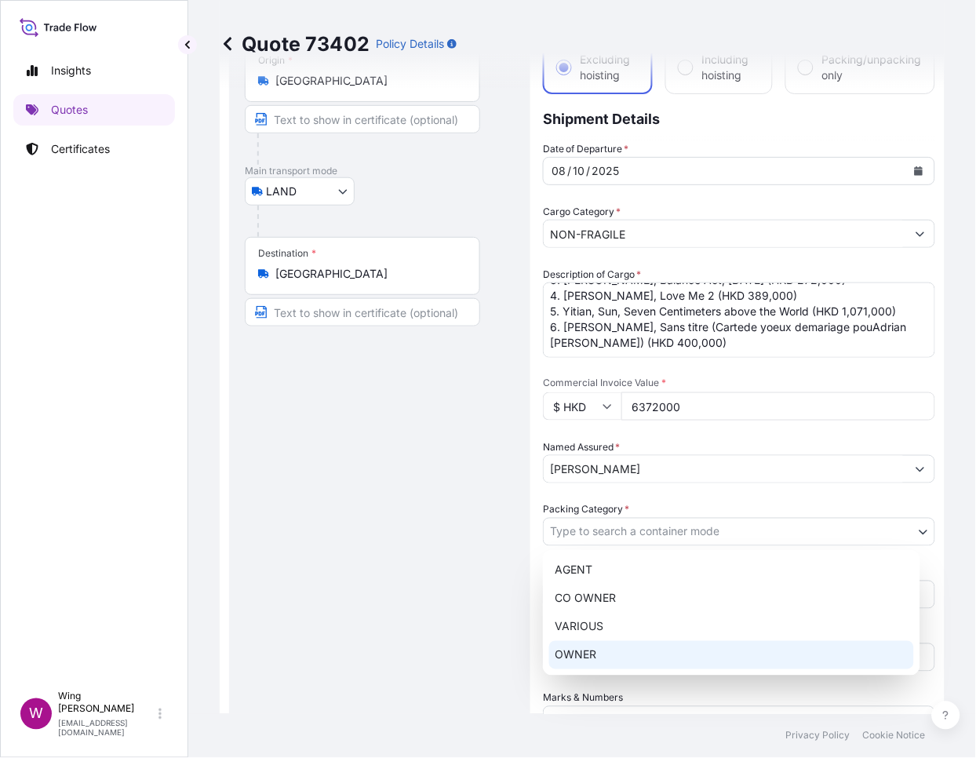
click at [610, 649] on div "OWNER" at bounding box center [731, 655] width 365 height 28
select select "27"
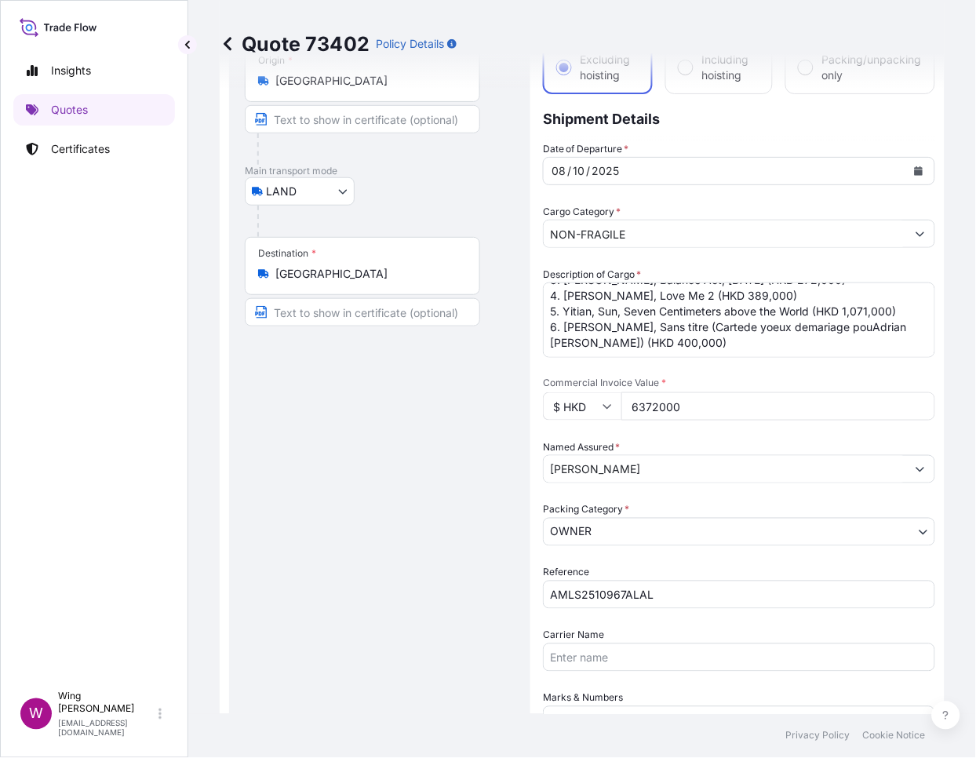
click at [406, 618] on div "Route Details Place of loading Road / [GEOGRAPHIC_DATA] / Inland Origin * [GEOG…" at bounding box center [380, 485] width 270 height 952
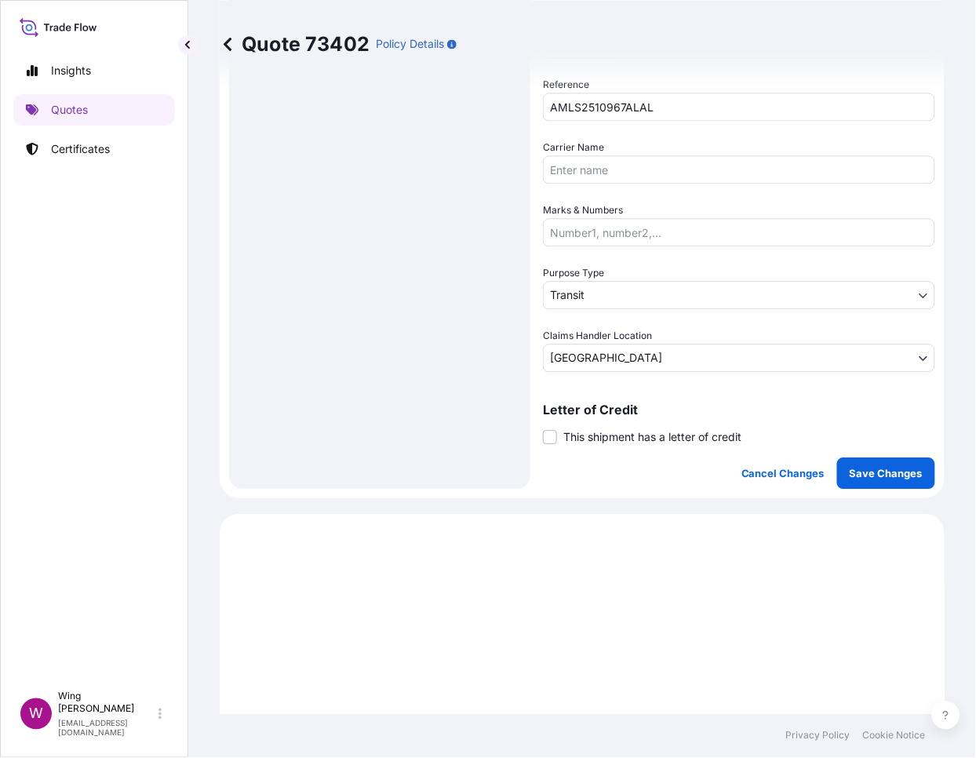
scroll to position [628, 0]
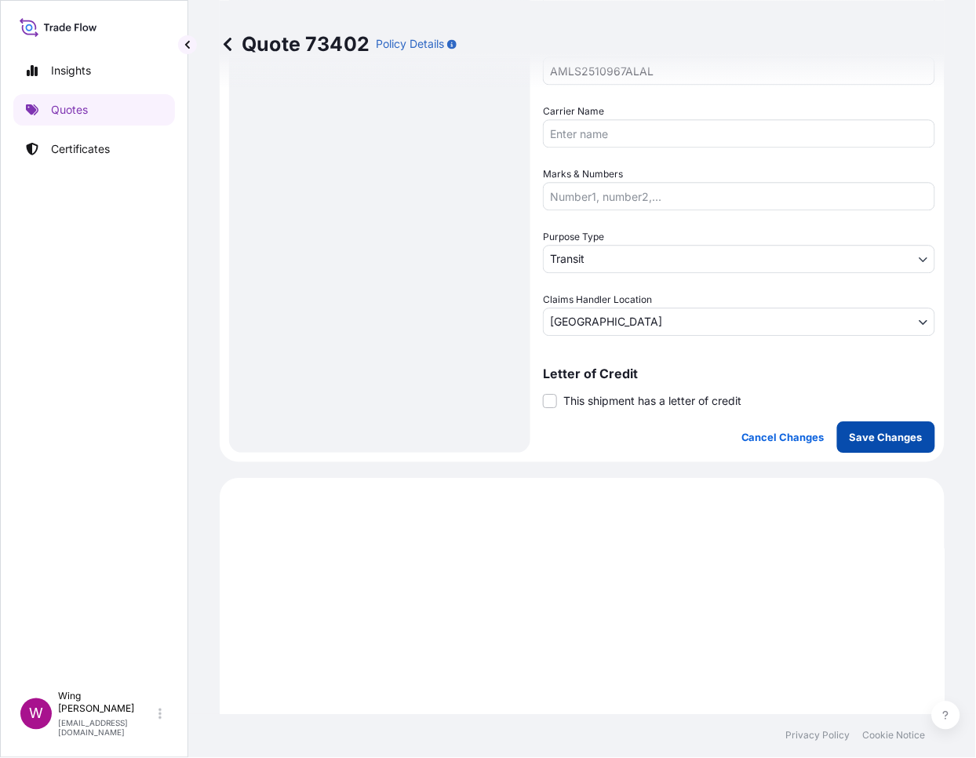
click at [894, 439] on p "Save Changes" at bounding box center [886, 437] width 73 height 16
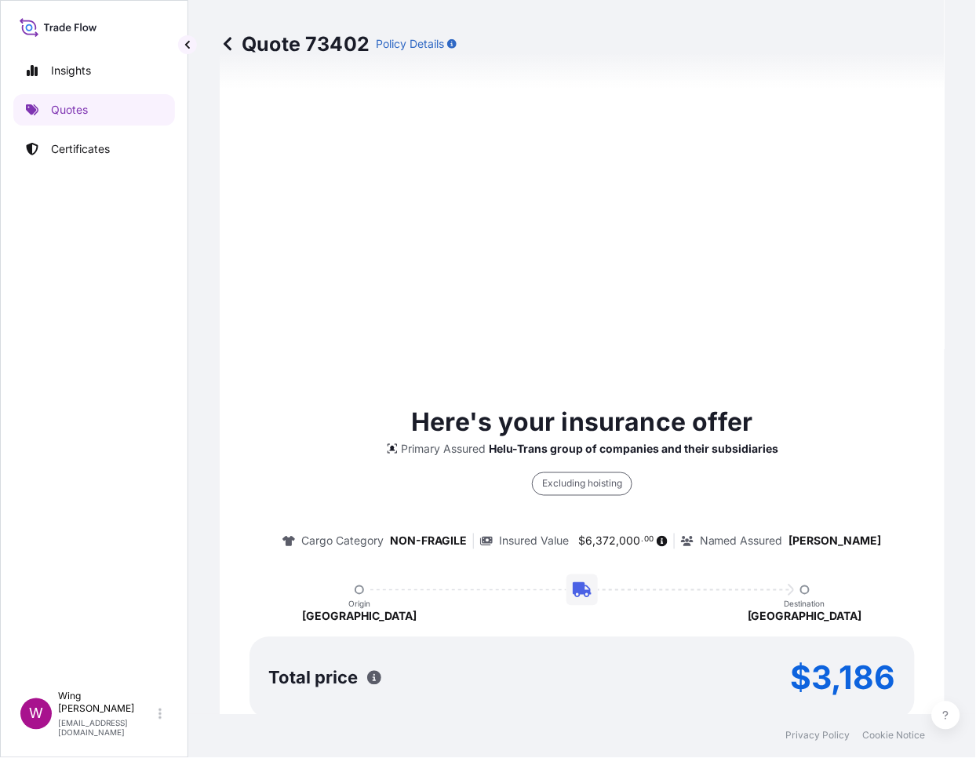
scroll to position [1339, 0]
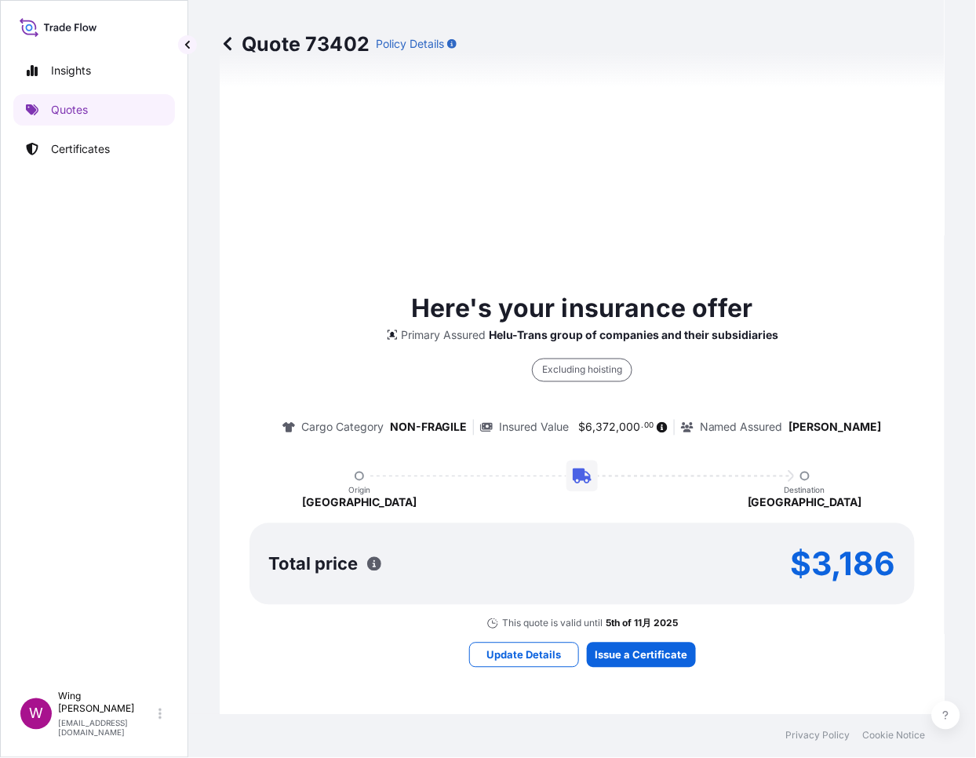
select select "LAND"
select select "Transit"
select select "[GEOGRAPHIC_DATA]"
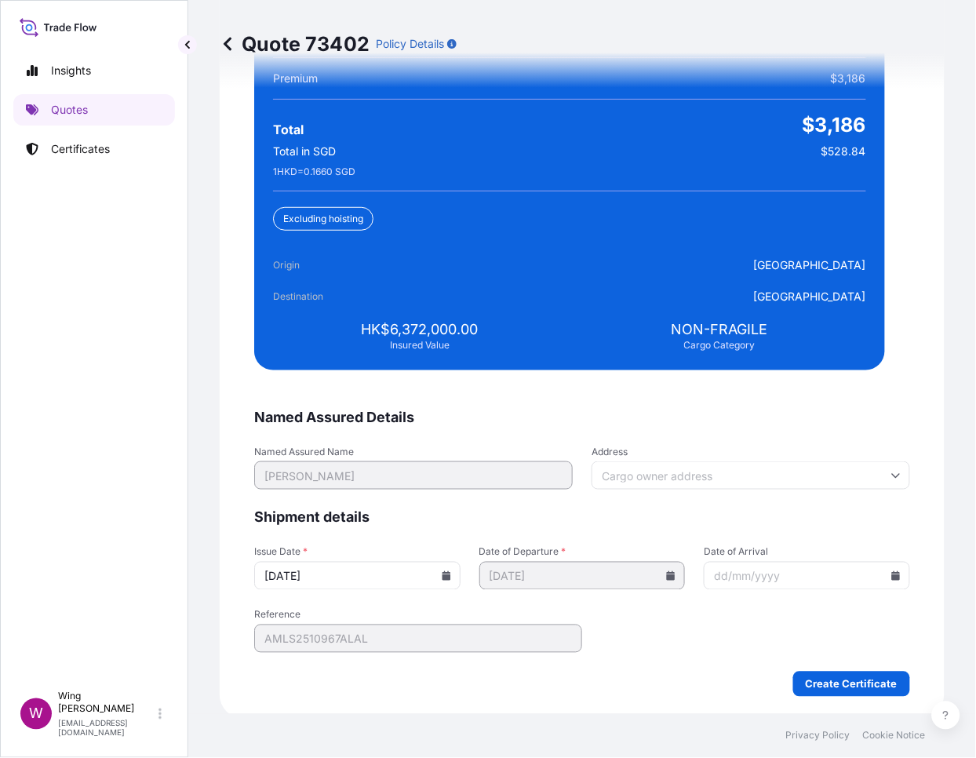
scroll to position [3430, 0]
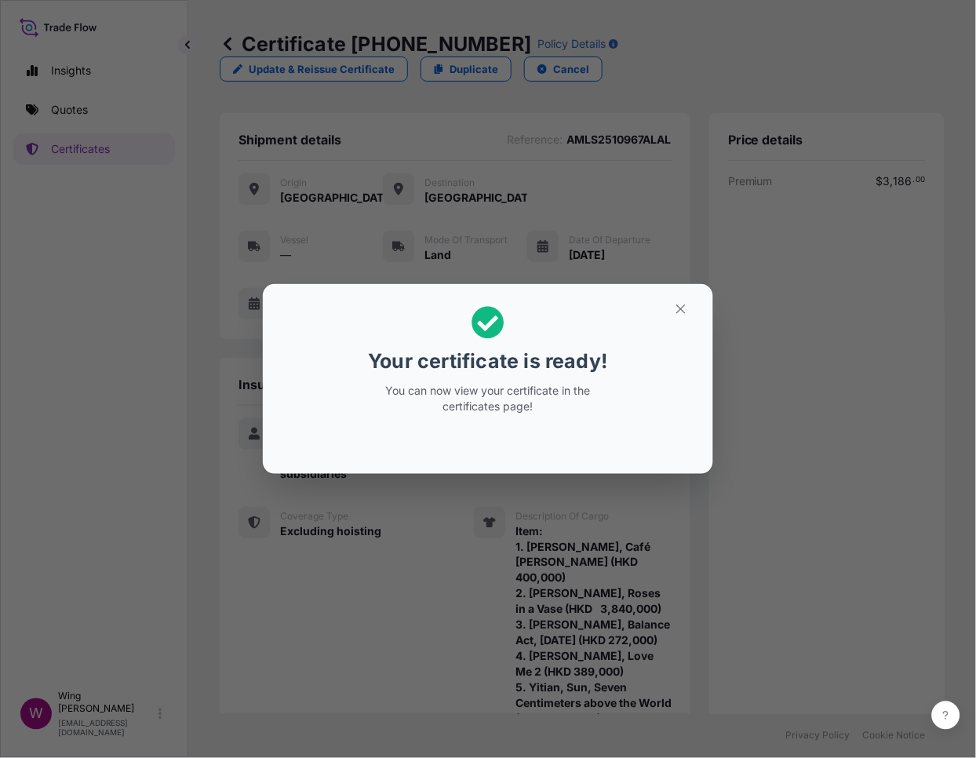
click at [517, 481] on div "Your certificate is ready! You can now view your certificate in the certificate…" at bounding box center [488, 379] width 976 height 758
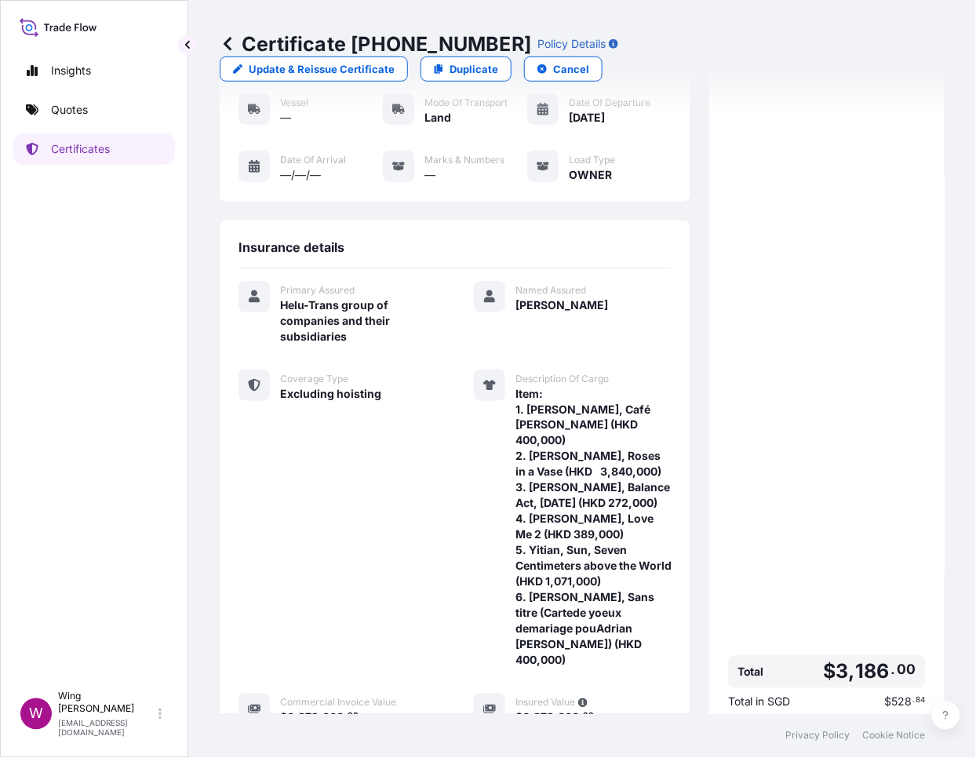
scroll to position [319, 0]
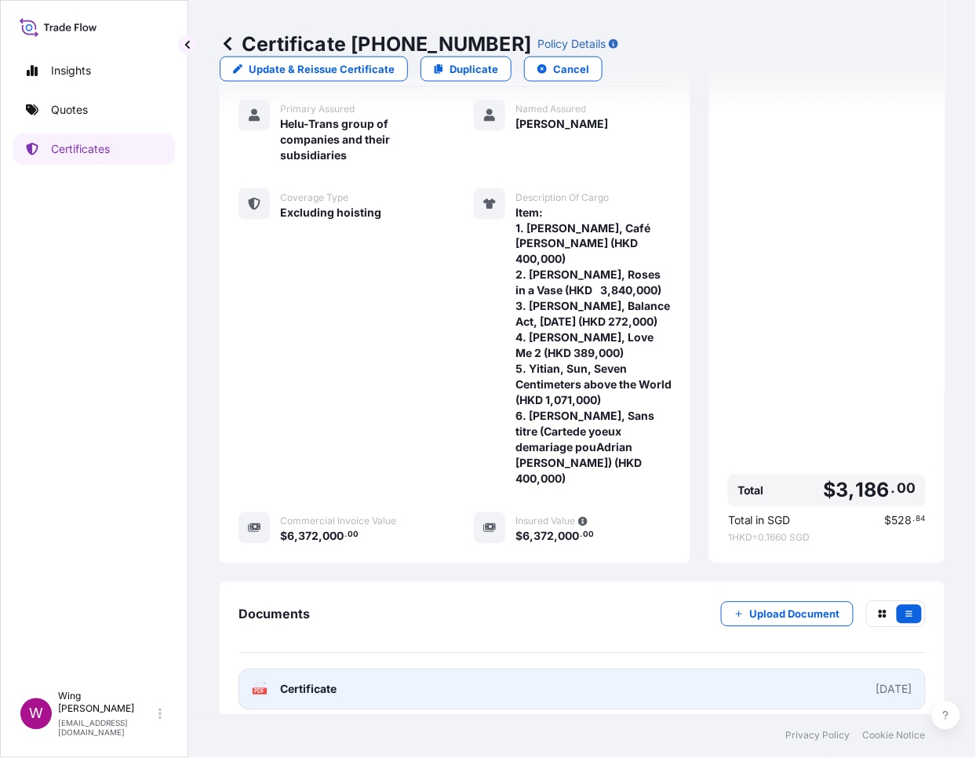
click at [257, 682] on icon at bounding box center [259, 690] width 13 height 16
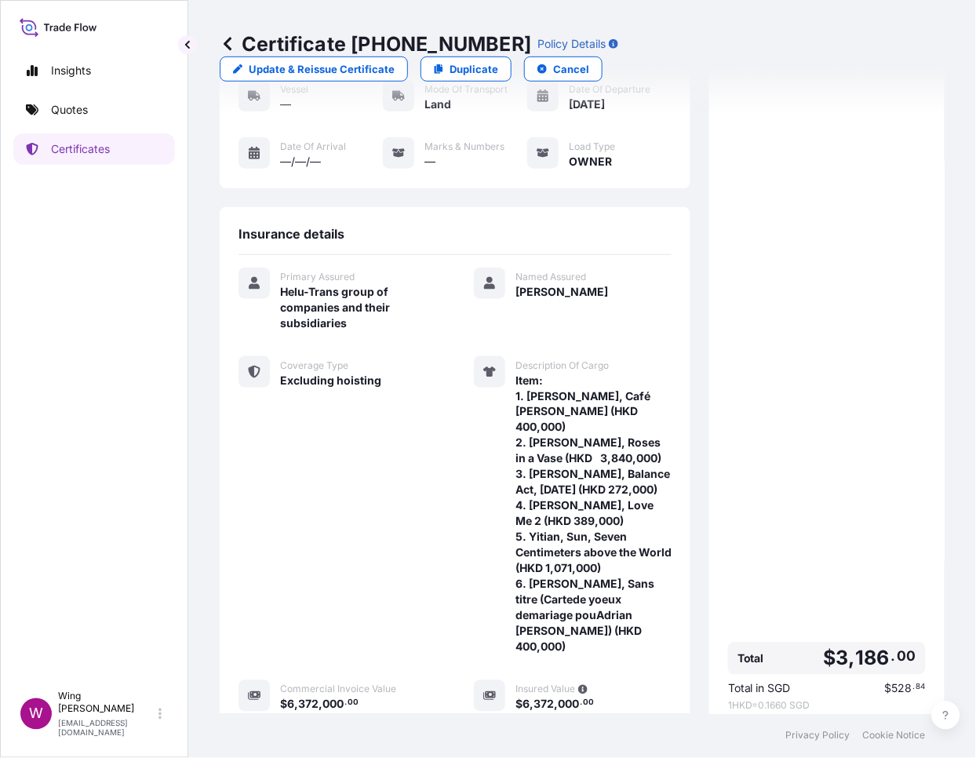
scroll to position [0, 0]
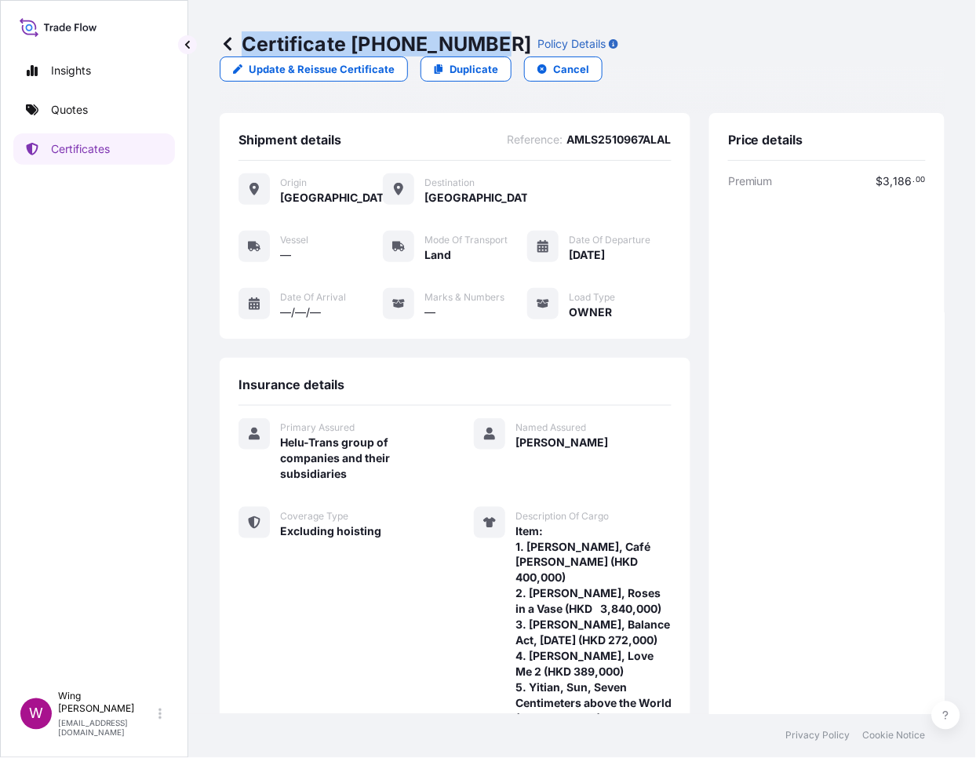
click at [481, 42] on div "Certificate [PHONE_NUMBER] Policy Details" at bounding box center [419, 43] width 399 height 25
click at [332, 46] on p "Certificate [PHONE_NUMBER]" at bounding box center [375, 43] width 311 height 25
drag, startPoint x: 352, startPoint y: 40, endPoint x: 491, endPoint y: 38, distance: 139.7
click at [491, 38] on div "Certificate [PHONE_NUMBER] Policy Details" at bounding box center [419, 43] width 399 height 25
copy p "[PHONE_NUMBER]"
